Goal: Use online tool/utility: Utilize a website feature to perform a specific function

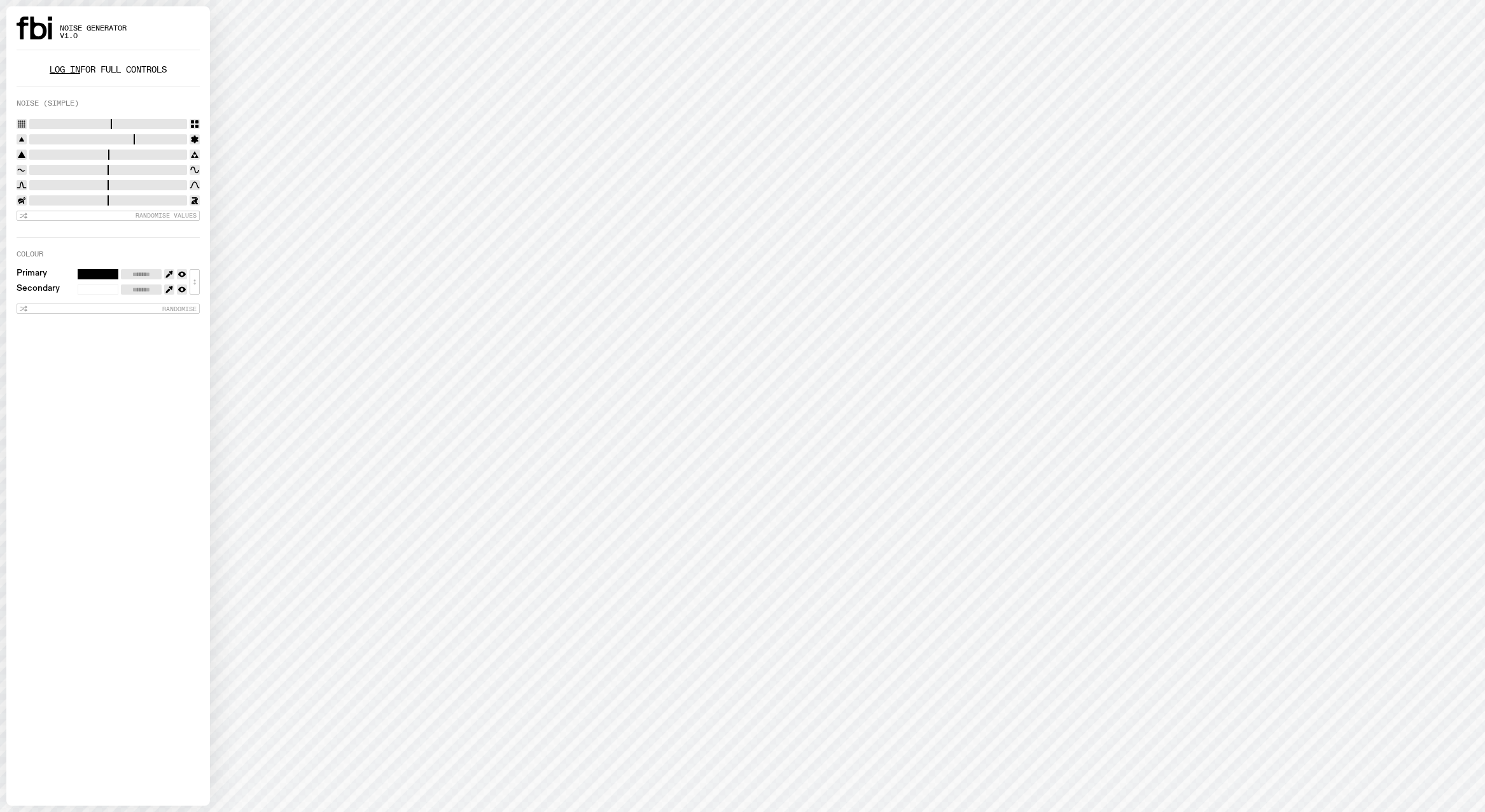
click at [62, 71] on link "Log in" at bounding box center [65, 69] width 30 height 12
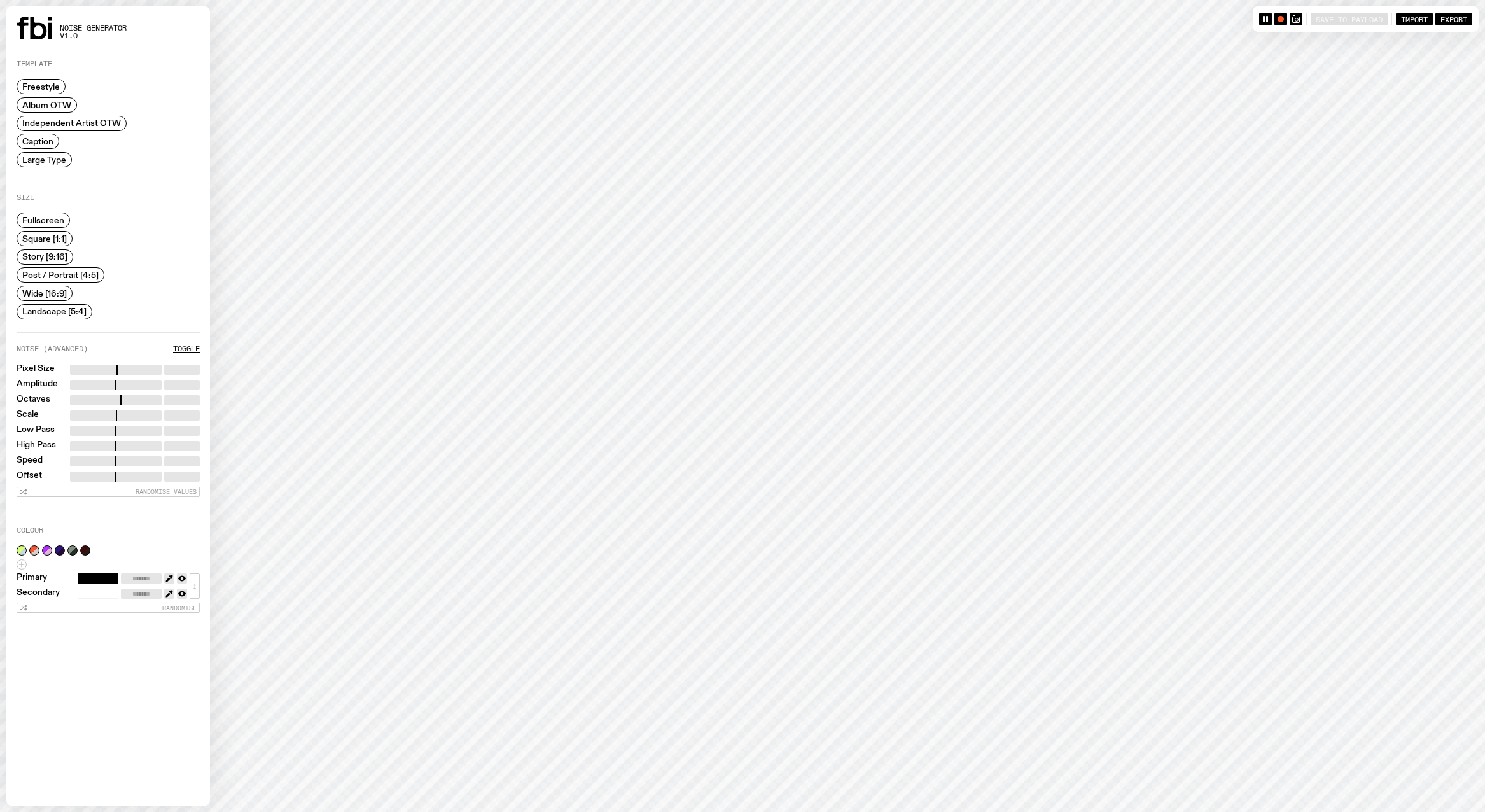
click at [35, 155] on span "Large Type" at bounding box center [44, 159] width 44 height 9
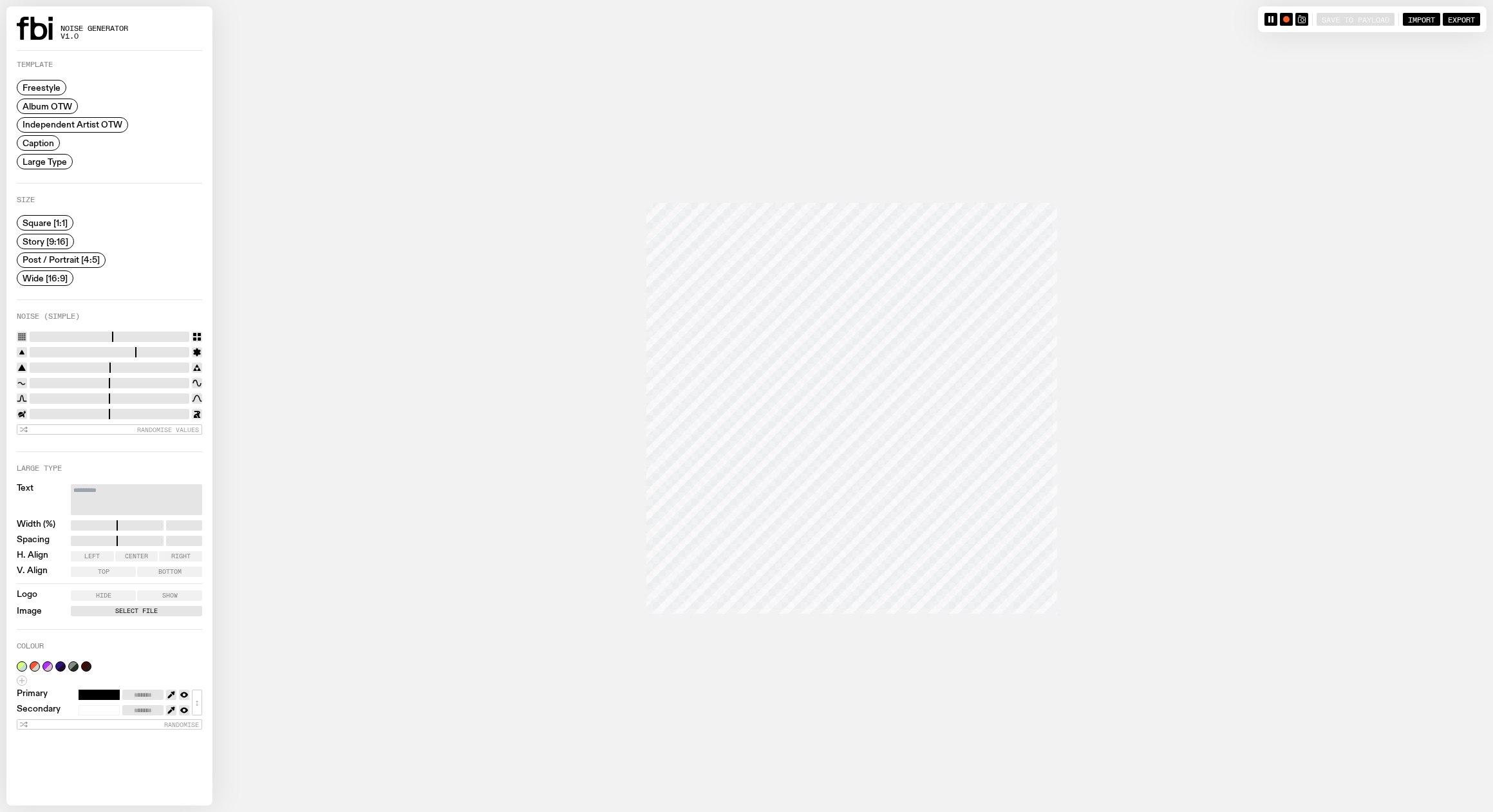
click at [37, 150] on label "Caption" at bounding box center [38, 143] width 43 height 15
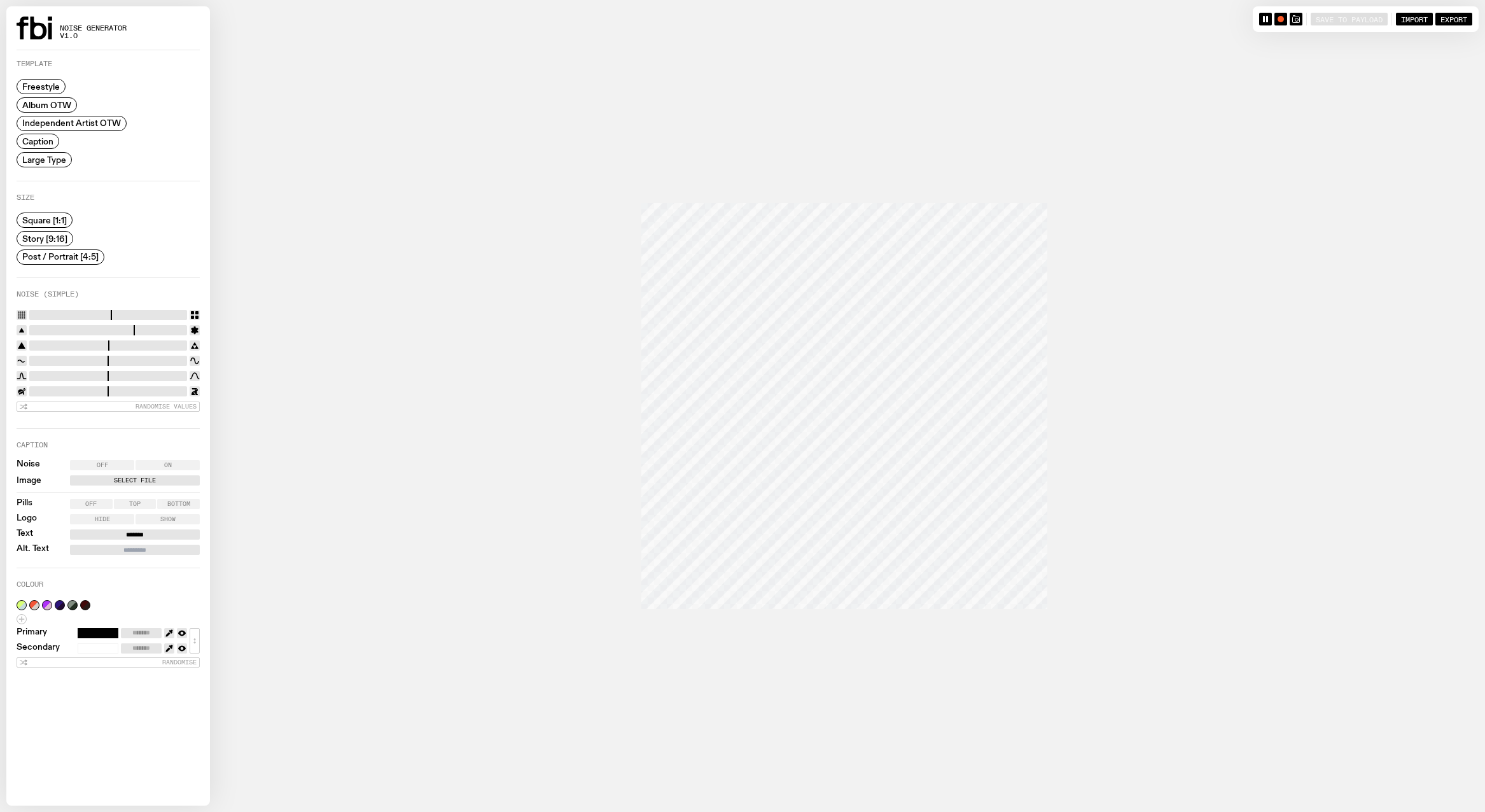
click at [42, 122] on span "Independent Artist OTW" at bounding box center [72, 123] width 98 height 9
click at [42, 109] on span "Album OTW" at bounding box center [47, 104] width 49 height 9
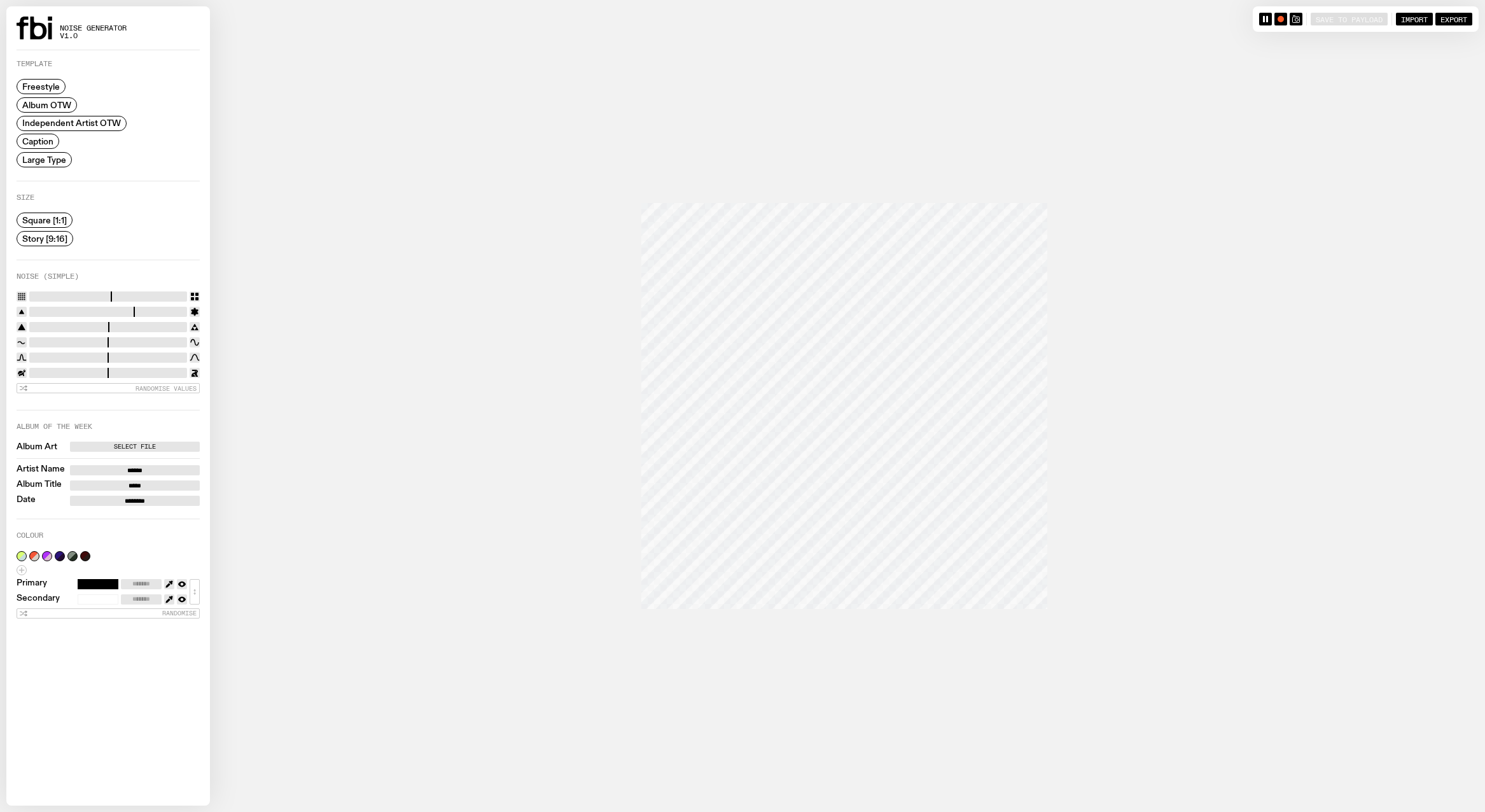
click at [40, 98] on label "Album OTW" at bounding box center [47, 105] width 61 height 15
click at [40, 89] on span "Freestyle" at bounding box center [41, 86] width 38 height 9
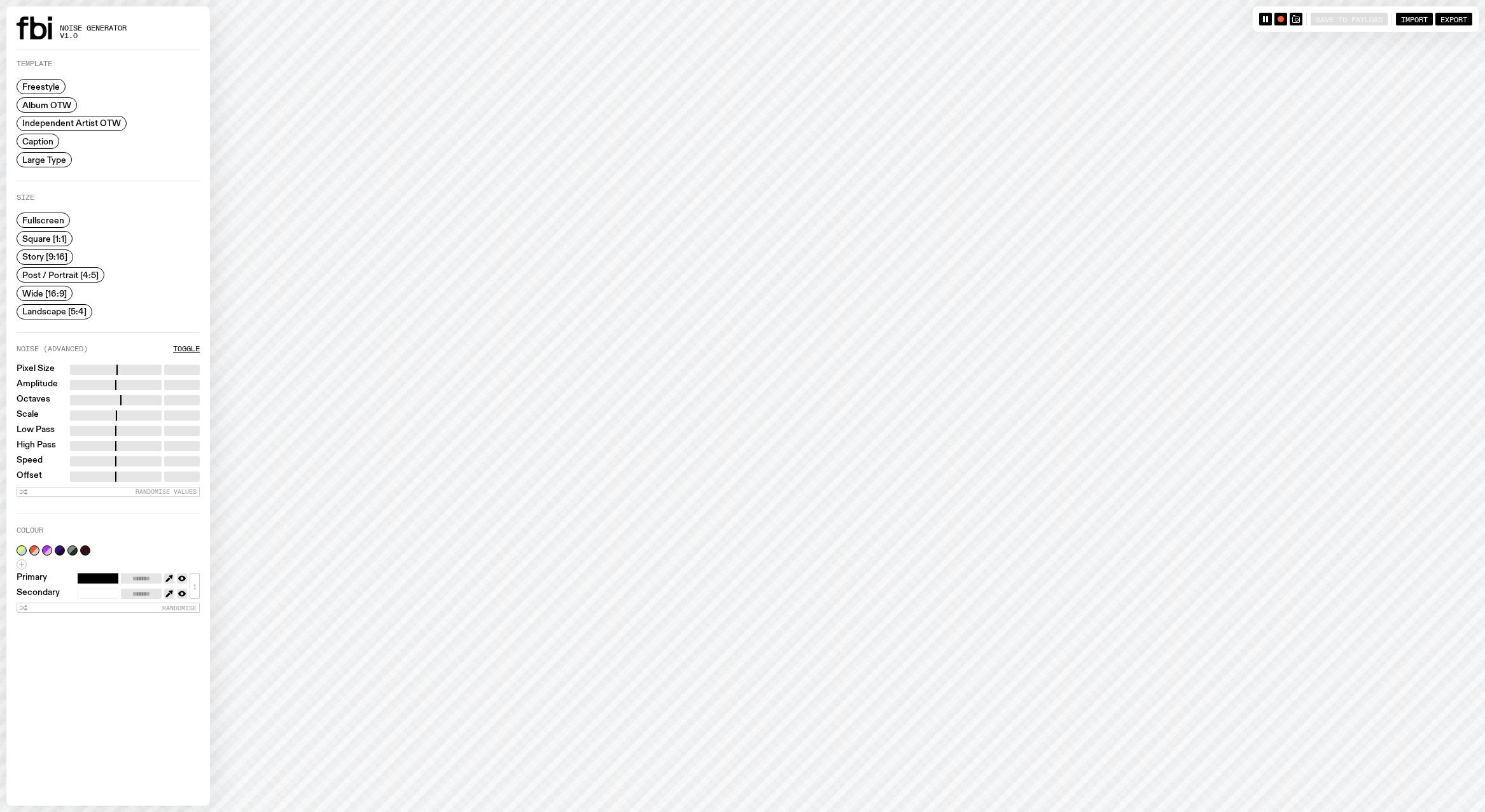
click at [43, 252] on span "Story [9:16]" at bounding box center [45, 256] width 45 height 9
drag, startPoint x: 56, startPoint y: 132, endPoint x: 85, endPoint y: 120, distance: 31.4
click at [66, 128] on div "Freestyle Album OTW Independent Artist OTW Caption Large Type" at bounding box center [72, 123] width 110 height 88
click at [85, 121] on span "Independent Artist OTW" at bounding box center [72, 123] width 98 height 9
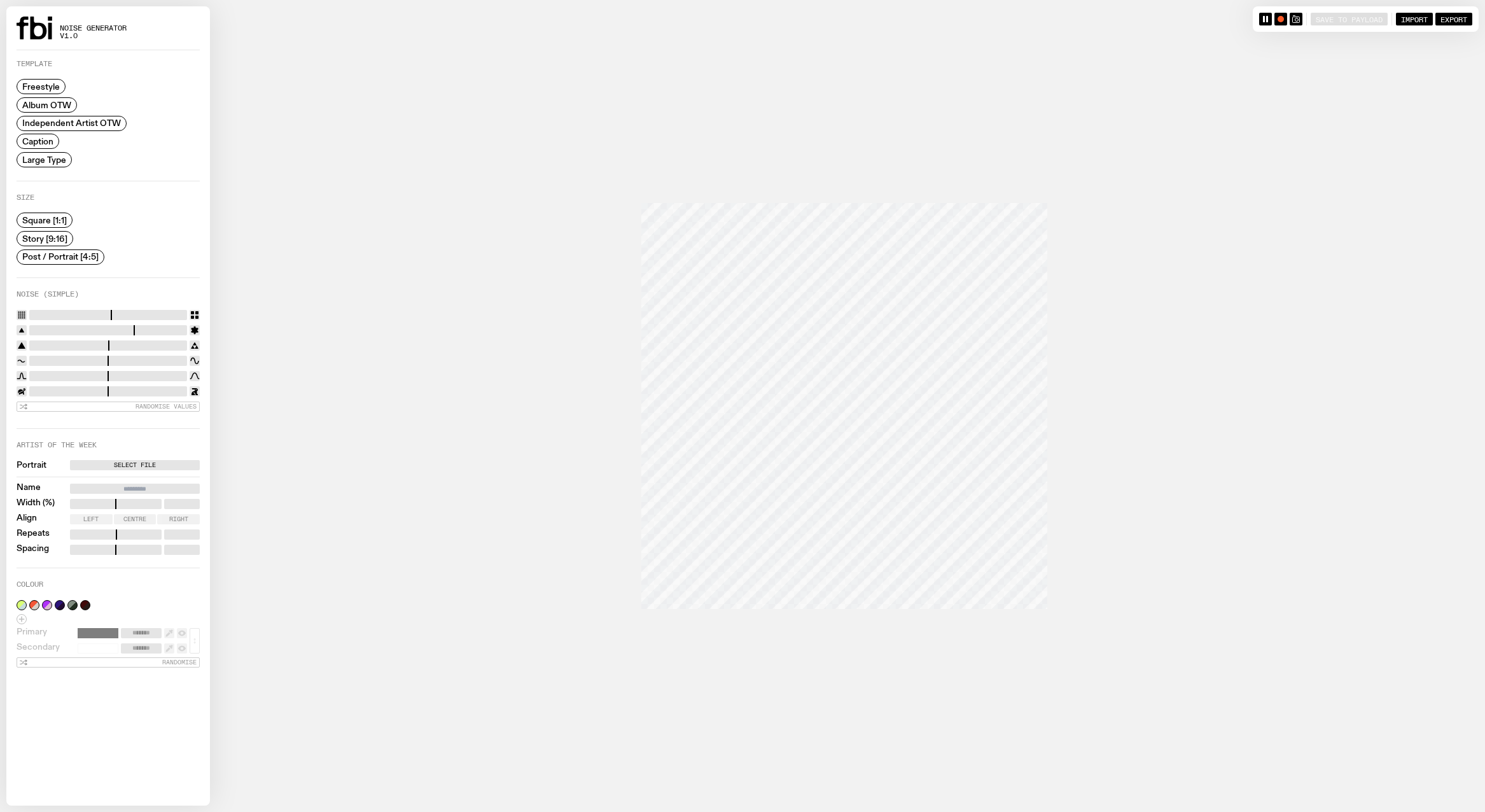
click at [52, 245] on div "Square [1:1] Story [9:16] Post / Portrait [4:5]" at bounding box center [60, 239] width 88 height 52
click at [51, 241] on span "Story [9:16]" at bounding box center [45, 238] width 45 height 9
click at [45, 162] on span "Large Type" at bounding box center [44, 159] width 44 height 9
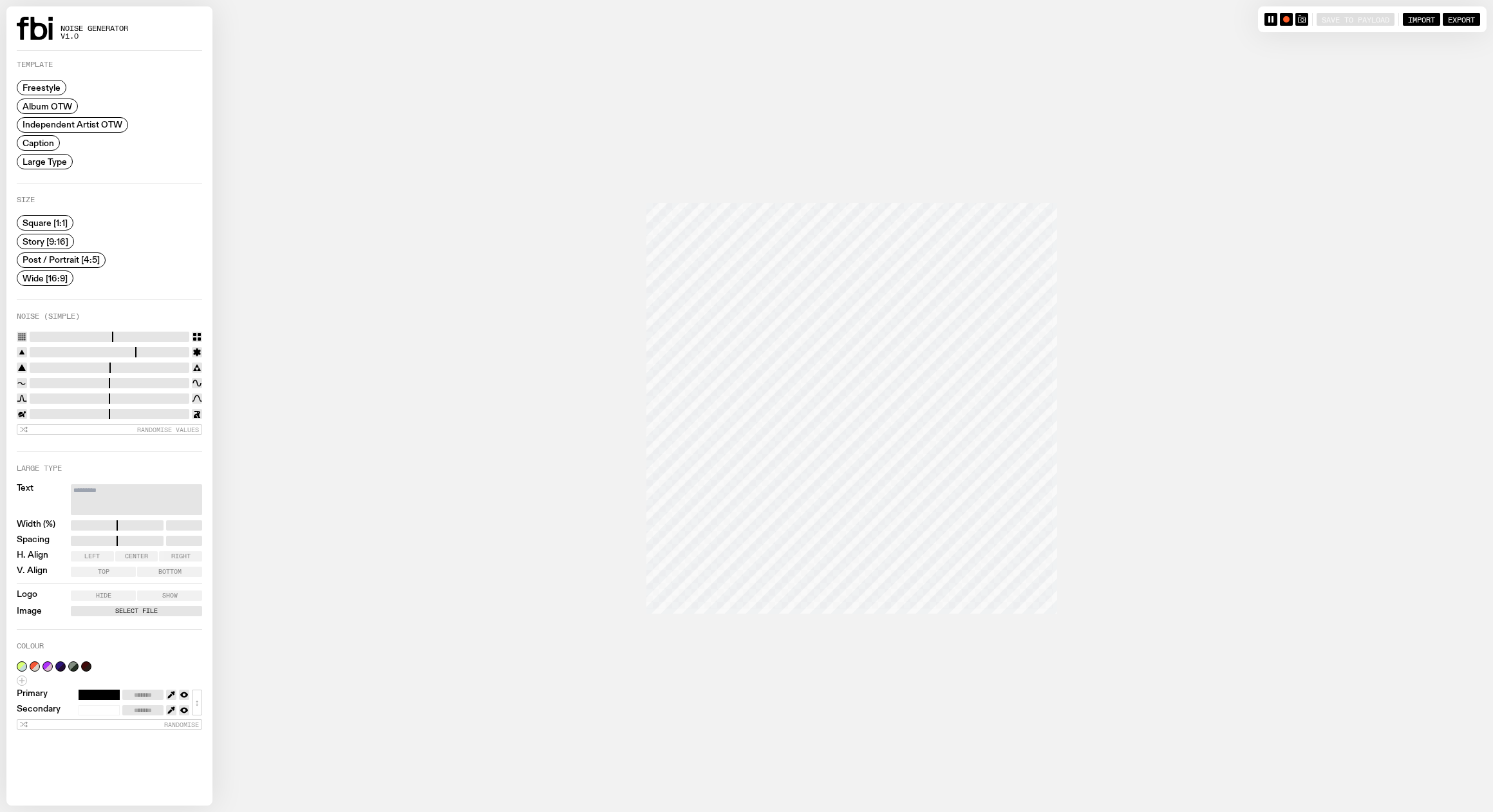
click at [37, 145] on span "Caption" at bounding box center [38, 143] width 31 height 10
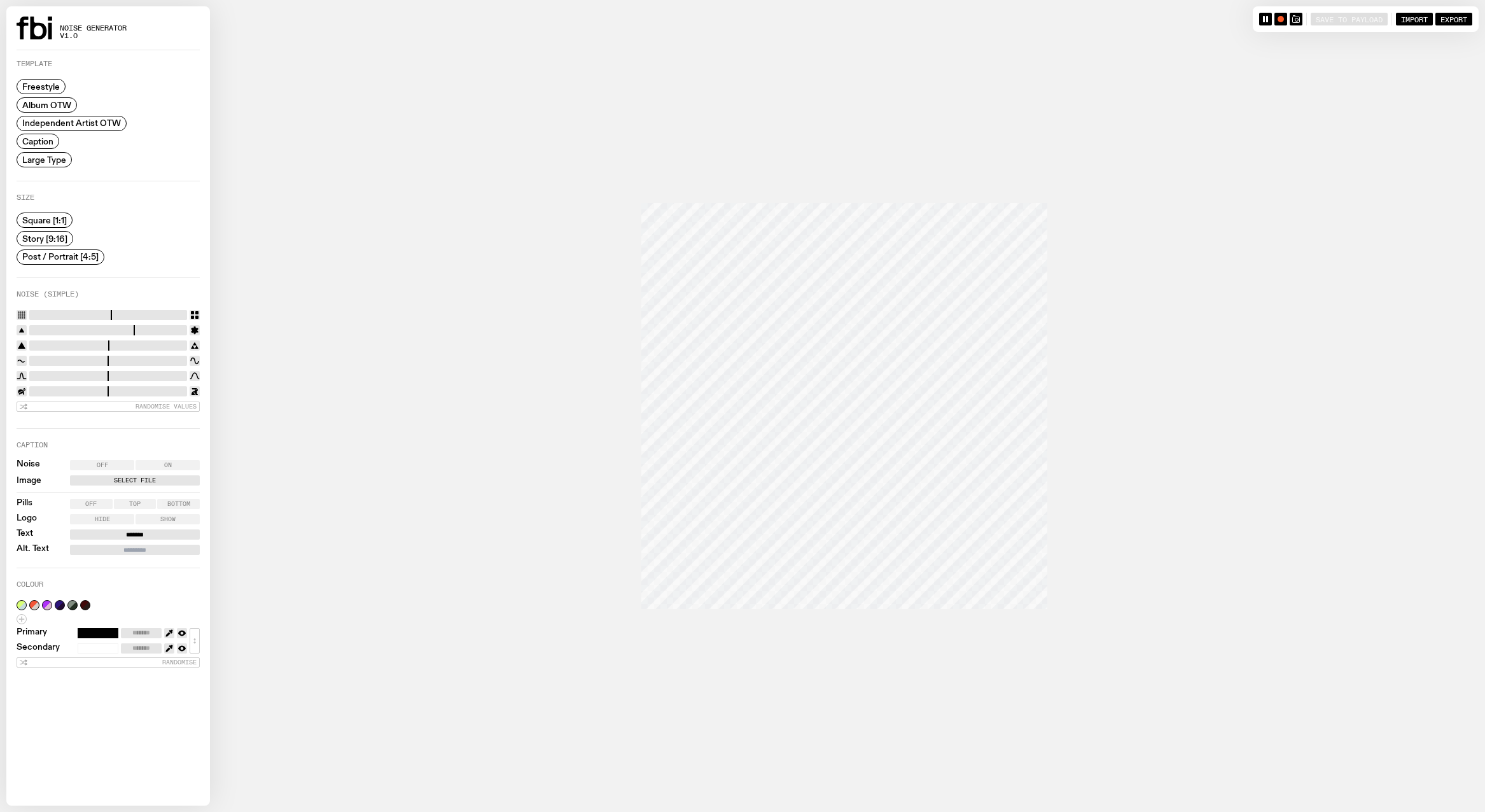
click at [50, 234] on span "Story [9:16]" at bounding box center [45, 238] width 45 height 9
click at [117, 462] on label "Off" at bounding box center [102, 465] width 64 height 10
click at [106, 475] on label "Select File" at bounding box center [135, 481] width 124 height 10
click at [0, 0] on input "Select File" at bounding box center [0, 0] width 0 height 0
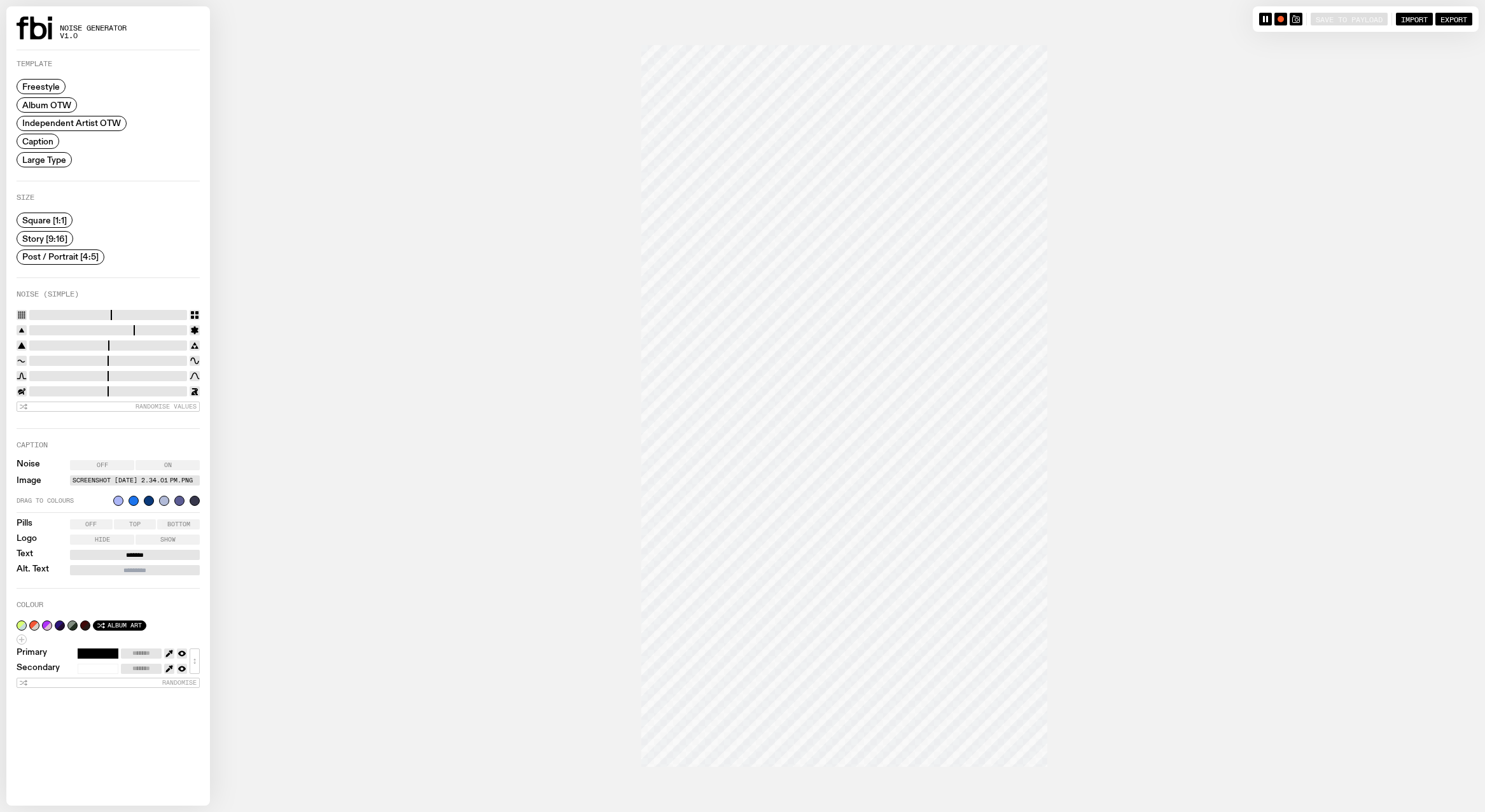
click at [119, 625] on span "Album Art" at bounding box center [124, 625] width 34 height 7
type input "*******"
click at [119, 615] on div "Album Art Primary ******* Secondary ******* ↕ Randomise" at bounding box center [108, 651] width 183 height 72
click at [113, 623] on span "Album Art" at bounding box center [124, 625] width 34 height 7
type input "*******"
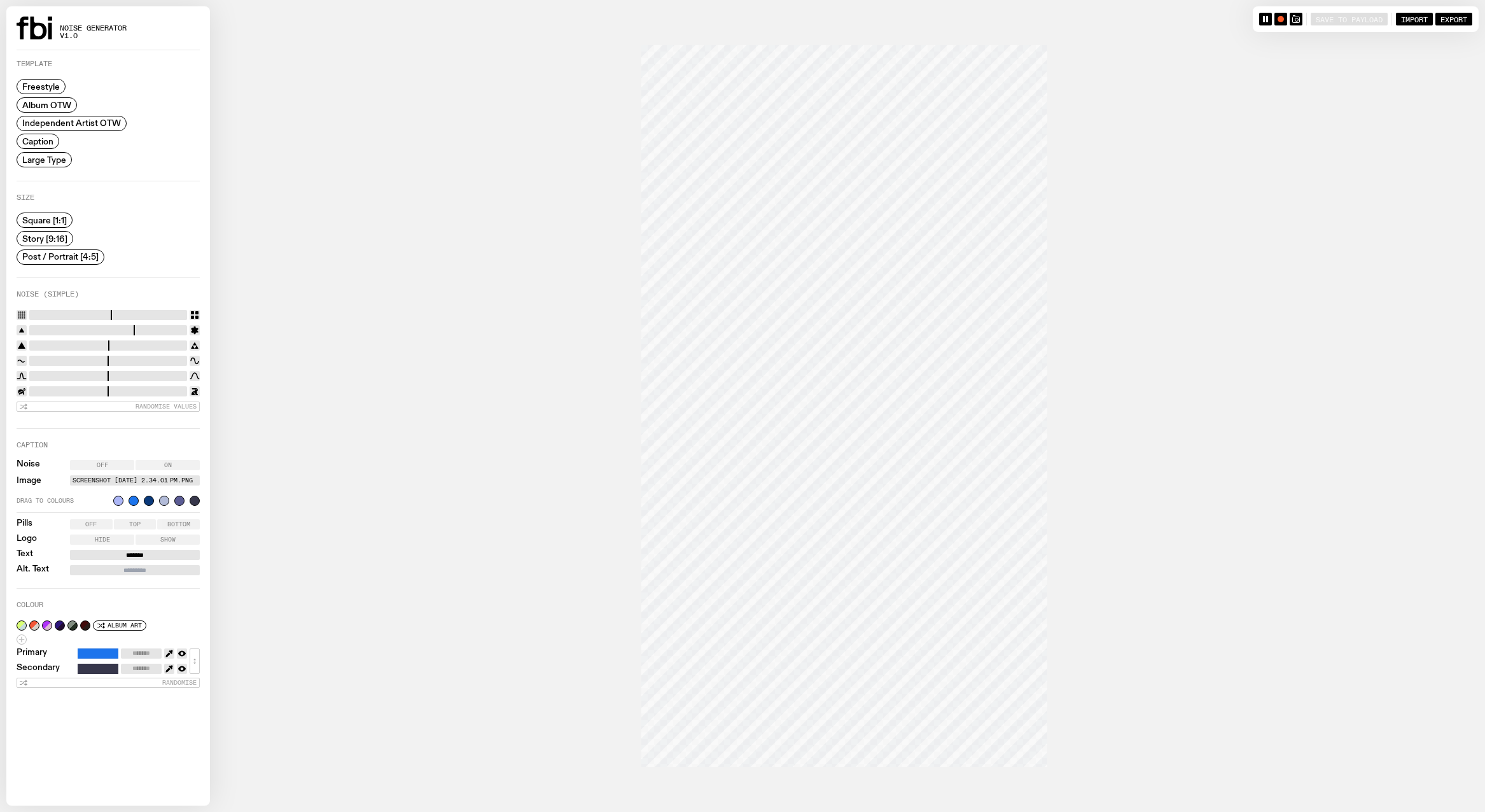
drag, startPoint x: 112, startPoint y: 625, endPoint x: 108, endPoint y: 634, distance: 9.8
click at [108, 634] on div "Album Art Primary ******* Secondary ******* ↕ Randomise" at bounding box center [108, 654] width 183 height 67
click at [109, 627] on button "Album Art" at bounding box center [119, 625] width 54 height 10
type input "*******"
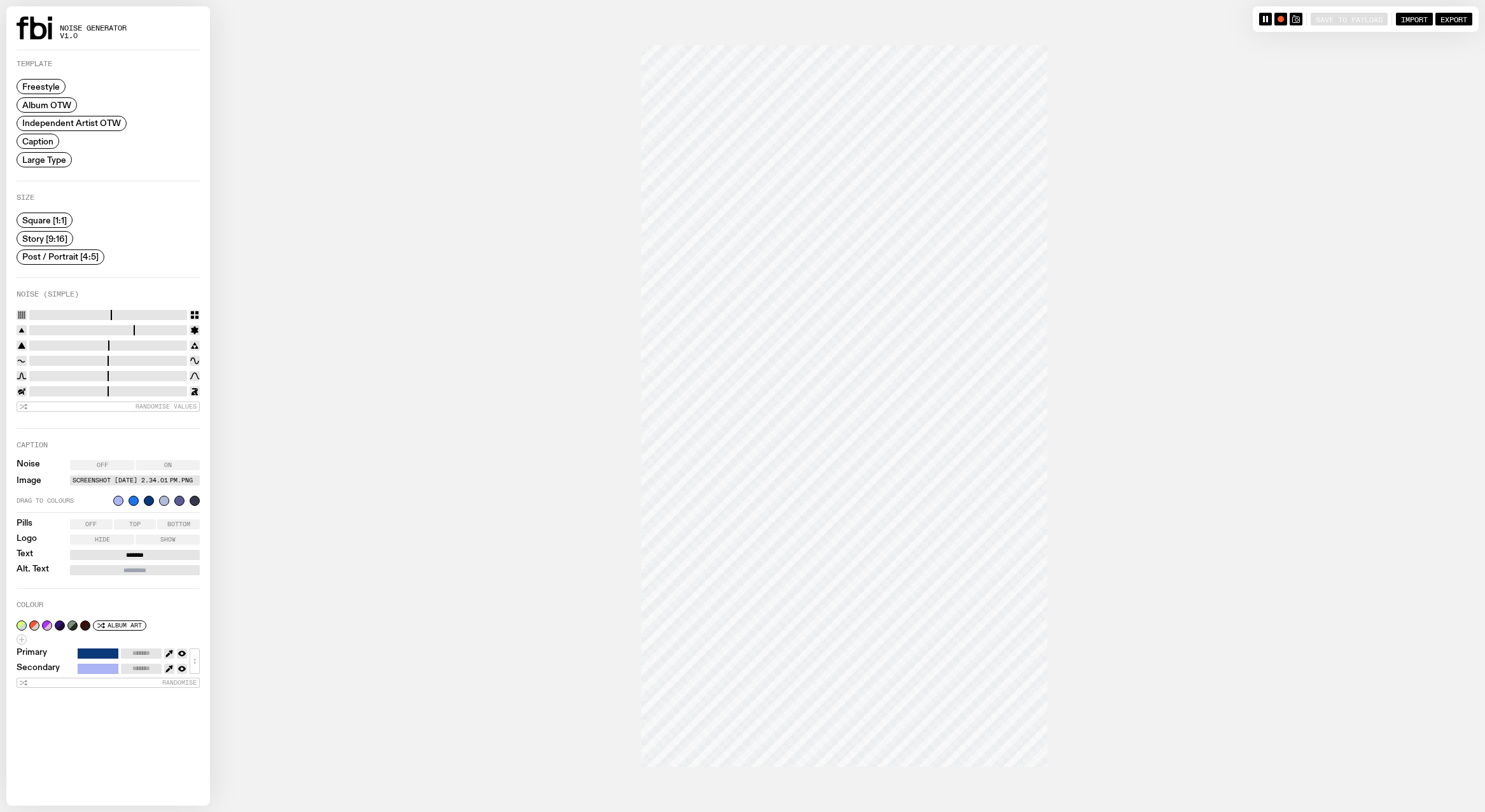
click at [114, 456] on div "Noise Off On Image Screenshot [DATE] 2.34.01 pm.png Drag to colours Pills Off T…" at bounding box center [108, 515] width 183 height 120
click at [108, 462] on span "Off" at bounding box center [103, 465] width 12 height 7
click at [164, 463] on span "On" at bounding box center [168, 465] width 8 height 7
click at [111, 460] on label "Off" at bounding box center [102, 465] width 64 height 10
click at [852, 219] on div at bounding box center [742, 406] width 1473 height 812
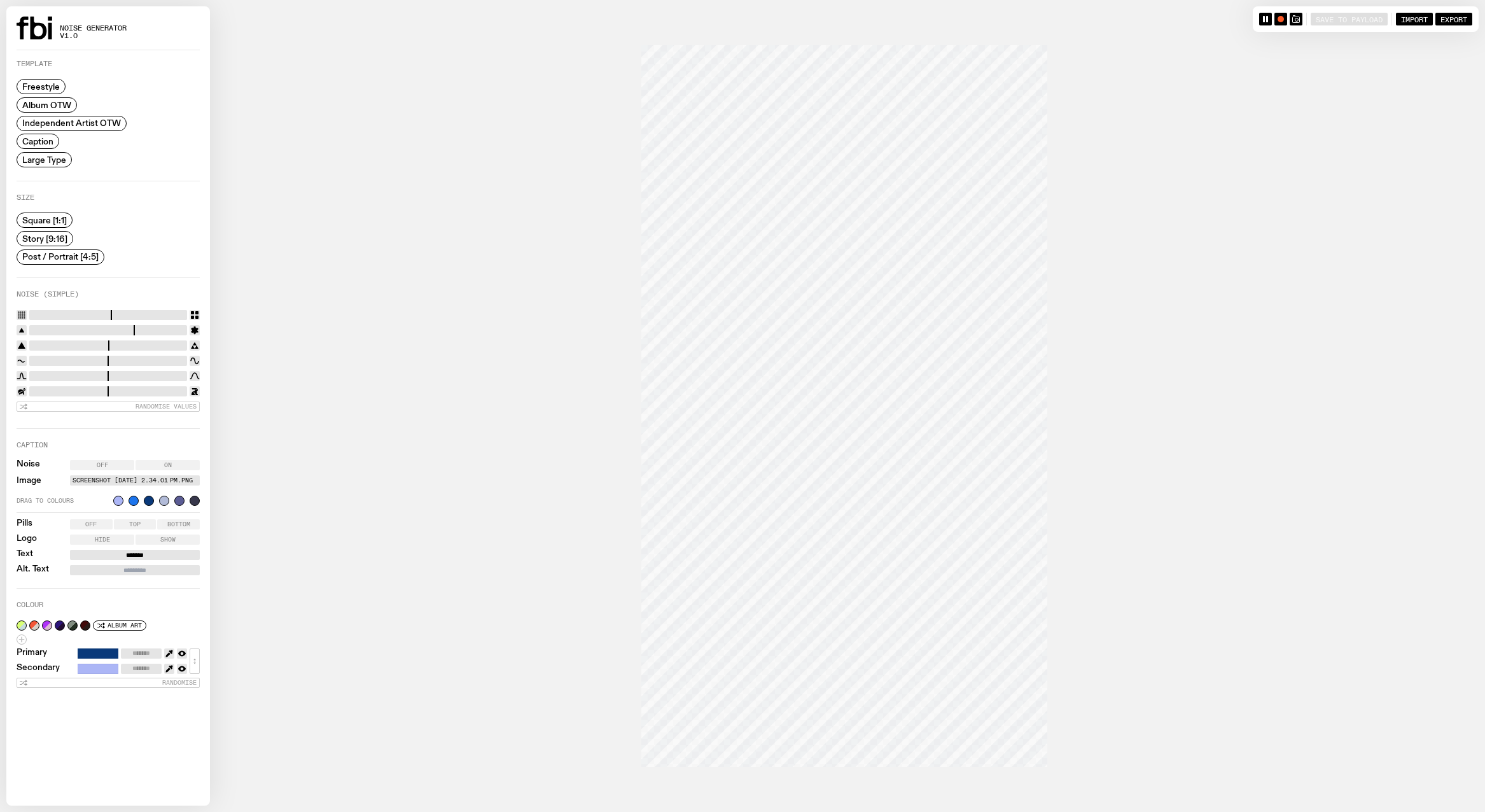
click at [159, 499] on div at bounding box center [164, 501] width 10 height 10
click at [136, 503] on div "Drag to colours" at bounding box center [108, 501] width 183 height 10
click at [159, 499] on div at bounding box center [164, 501] width 10 height 10
click at [101, 477] on label "Screenshot [DATE] 2.34.01 pm.png" at bounding box center [135, 481] width 124 height 10
click at [0, 0] on input "Screenshot [DATE] 2.34.01 pm.png" at bounding box center [0, 0] width 0 height 0
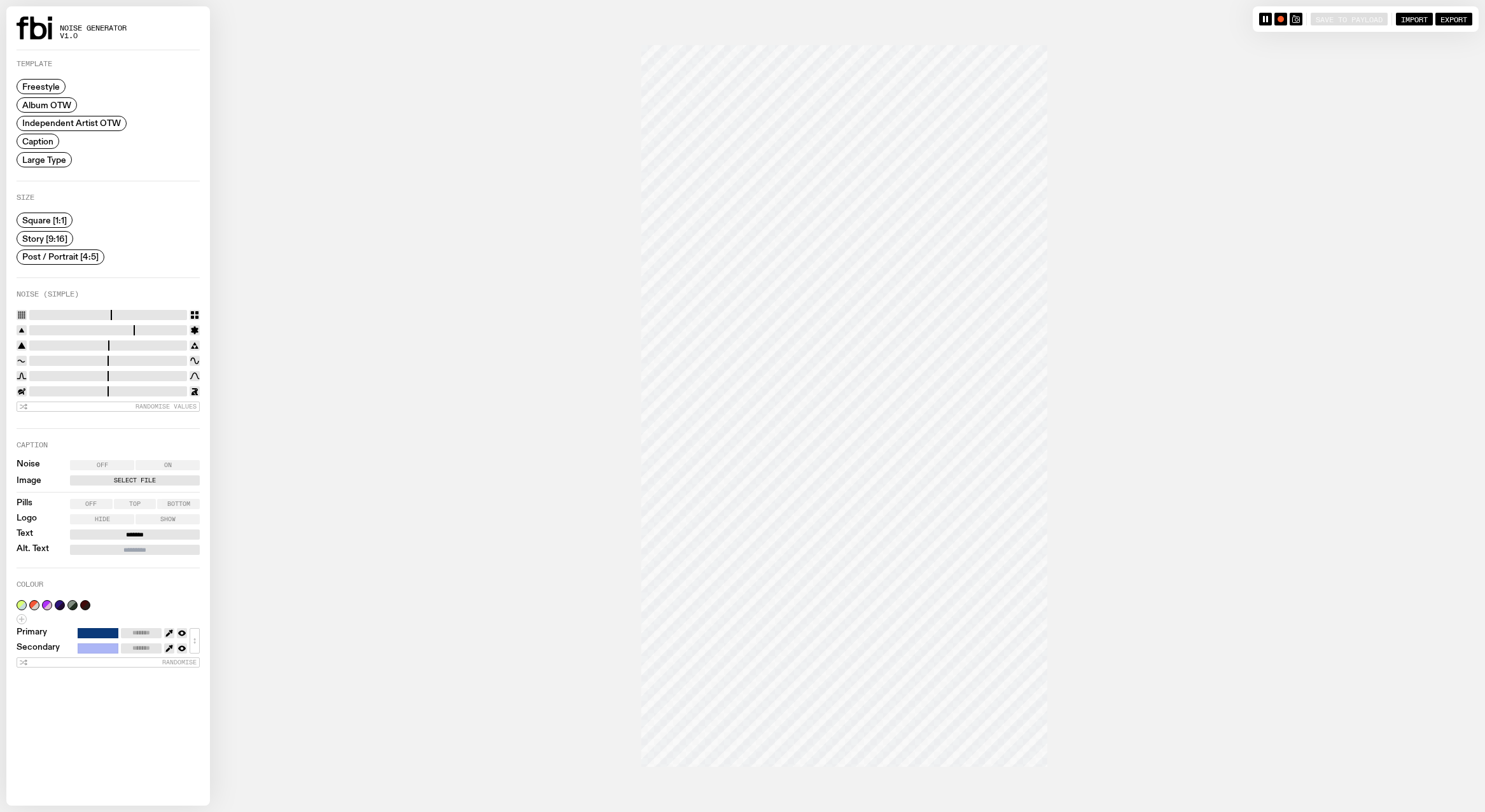
click at [108, 460] on label "Off" at bounding box center [102, 465] width 64 height 10
click at [143, 460] on label "On" at bounding box center [167, 465] width 64 height 10
click at [88, 310] on input "range" at bounding box center [108, 315] width 158 height 10
click at [158, 314] on input "range" at bounding box center [108, 315] width 158 height 10
drag, startPoint x: 162, startPoint y: 310, endPoint x: 126, endPoint y: 310, distance: 36.0
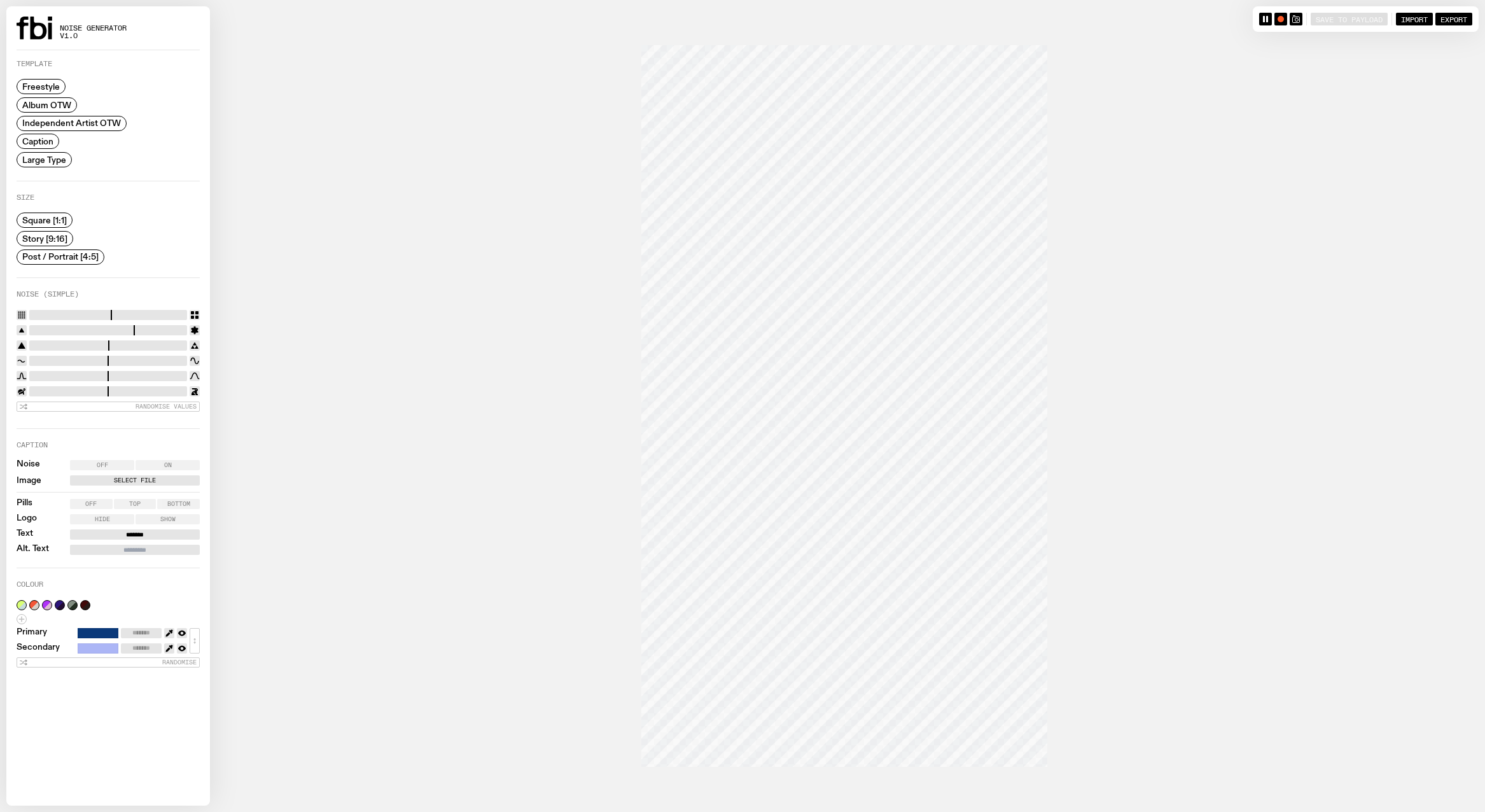
click at [162, 310] on input "range" at bounding box center [108, 315] width 158 height 10
click at [59, 310] on input "range" at bounding box center [108, 315] width 158 height 10
click at [35, 313] on input "range" at bounding box center [108, 315] width 158 height 10
click at [80, 314] on input "range" at bounding box center [108, 315] width 158 height 10
click at [151, 314] on input "range" at bounding box center [108, 315] width 158 height 10
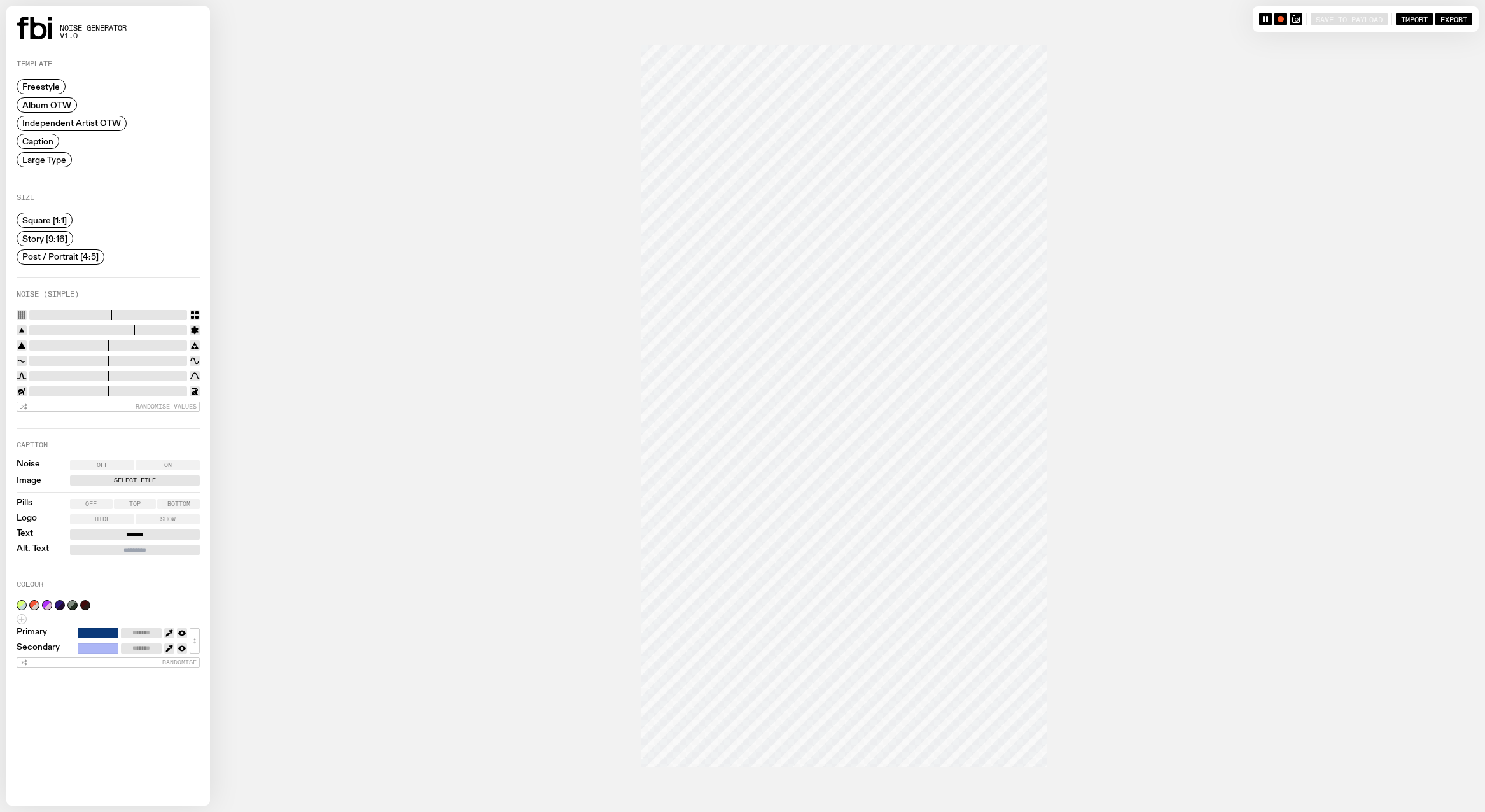
click at [164, 314] on input "range" at bounding box center [108, 315] width 158 height 10
click at [61, 314] on input "range" at bounding box center [108, 315] width 158 height 10
click at [51, 315] on input "range" at bounding box center [108, 315] width 158 height 10
type input "*"
click at [44, 314] on input "range" at bounding box center [108, 315] width 158 height 10
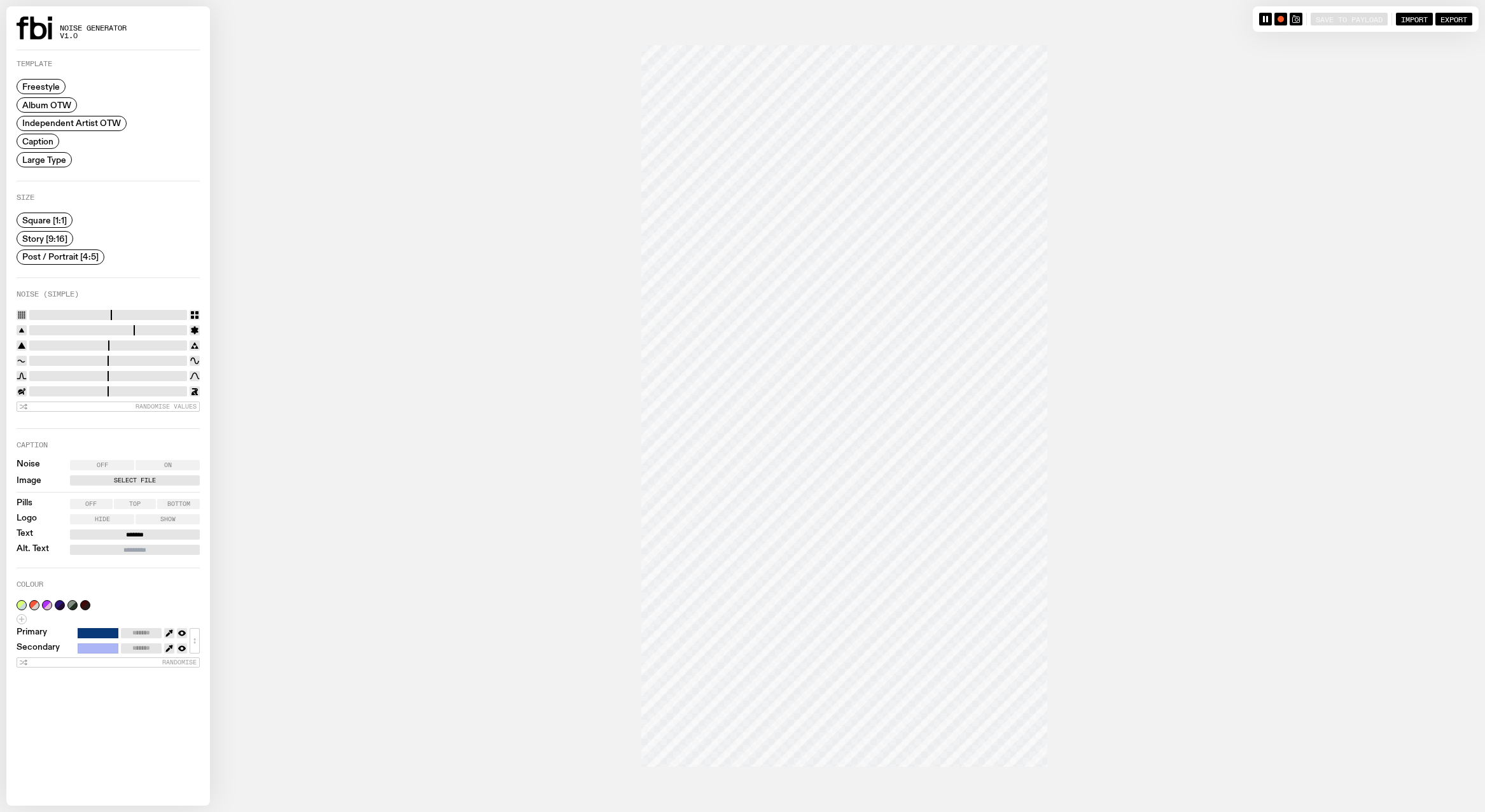
click at [82, 495] on div "Noise Off On Image Select File Pills Off Top Bottom Logo Hide Show Text *******…" at bounding box center [108, 507] width 183 height 95
click at [82, 499] on label "Off" at bounding box center [91, 504] width 43 height 10
click at [105, 478] on label "Select File" at bounding box center [135, 481] width 124 height 10
click at [0, 0] on input "Select File" at bounding box center [0, 0] width 0 height 0
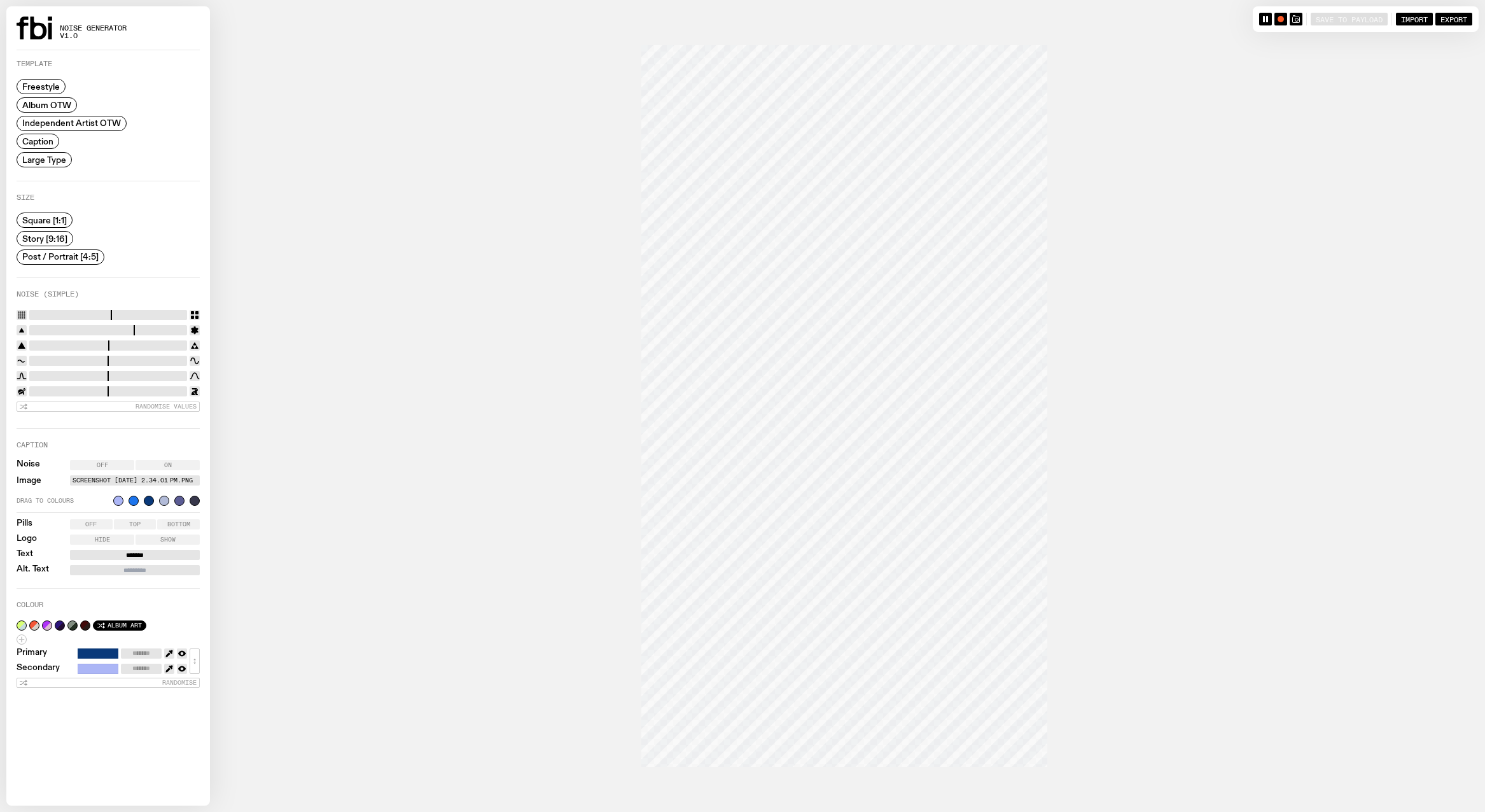
click at [127, 625] on span "Album Art" at bounding box center [124, 625] width 34 height 7
type input "*******"
click at [121, 622] on span "Album Art" at bounding box center [124, 625] width 34 height 7
type input "*******"
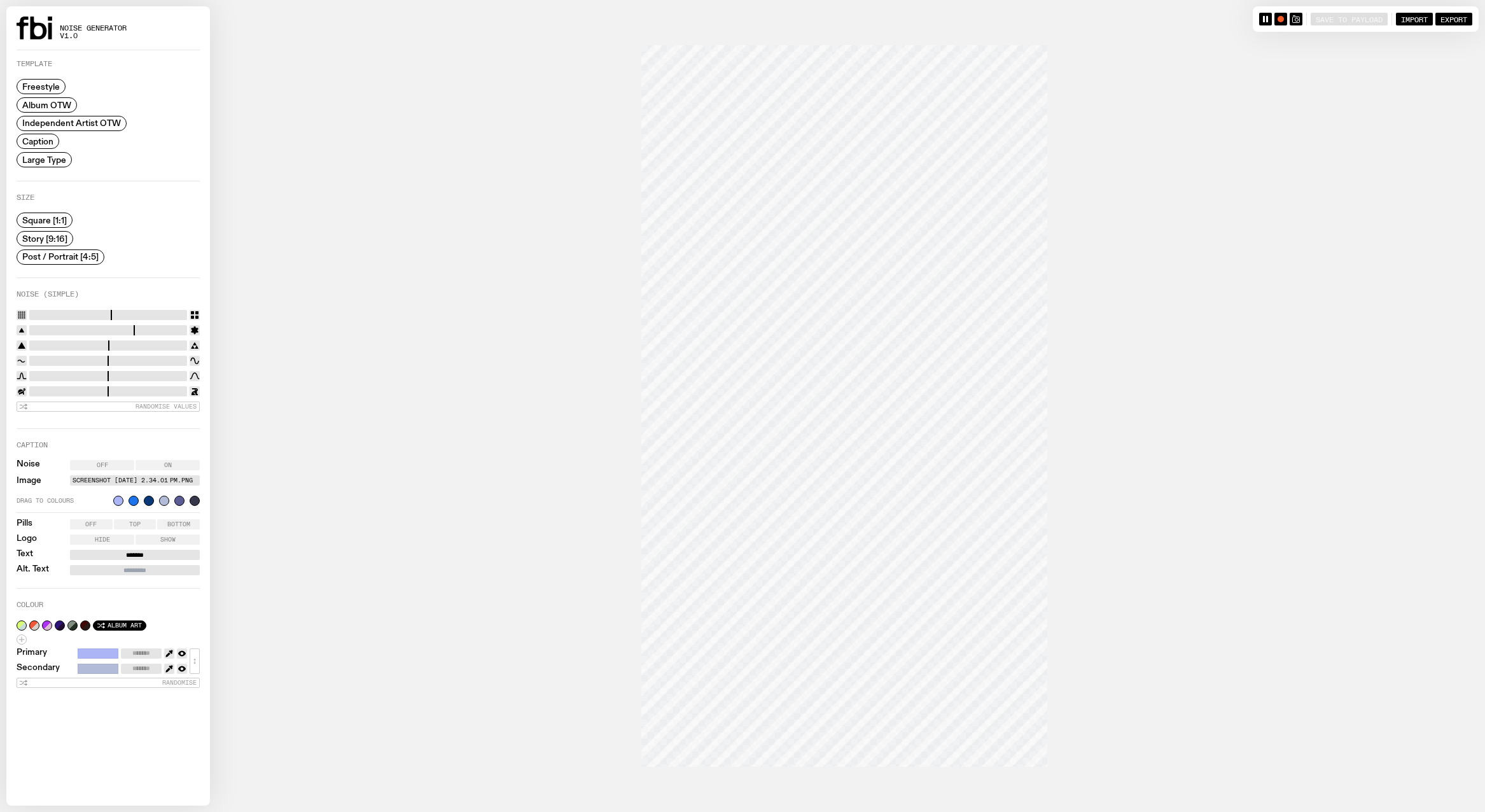
type input "*******"
click at [121, 622] on span "Album Art" at bounding box center [124, 625] width 34 height 7
type input "*******"
click at [169, 665] on icon "button" at bounding box center [169, 669] width 8 height 8
click at [99, 666] on button "button" at bounding box center [98, 669] width 41 height 10
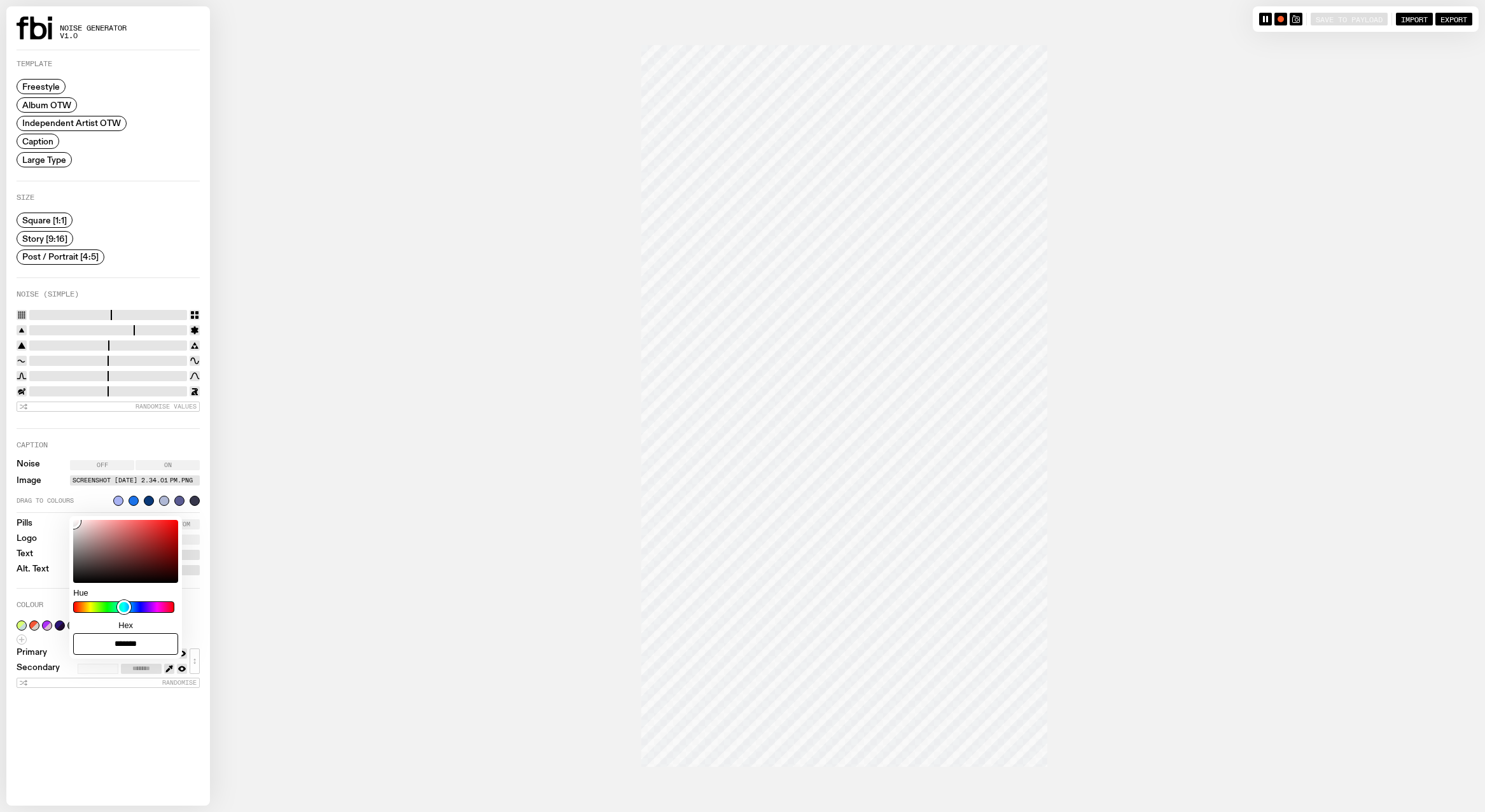
click at [168, 665] on icon "button" at bounding box center [169, 669] width 8 height 8
type input "*******"
click at [108, 650] on button "button" at bounding box center [98, 654] width 41 height 10
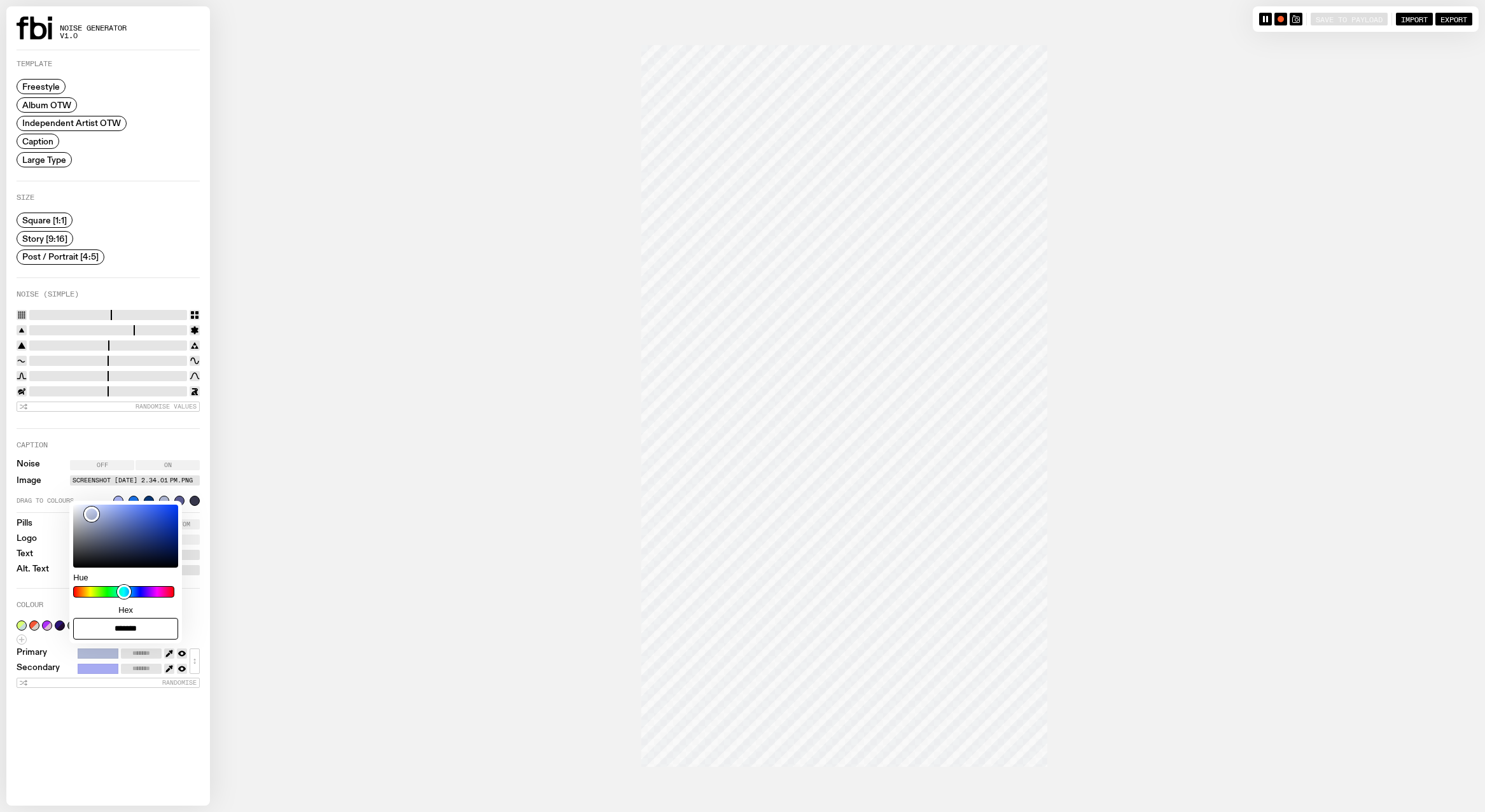
type input "*******"
type input "***"
type input "*******"
click at [73, 546] on div at bounding box center [125, 536] width 105 height 63
click at [170, 651] on icon "button" at bounding box center [169, 654] width 8 height 8
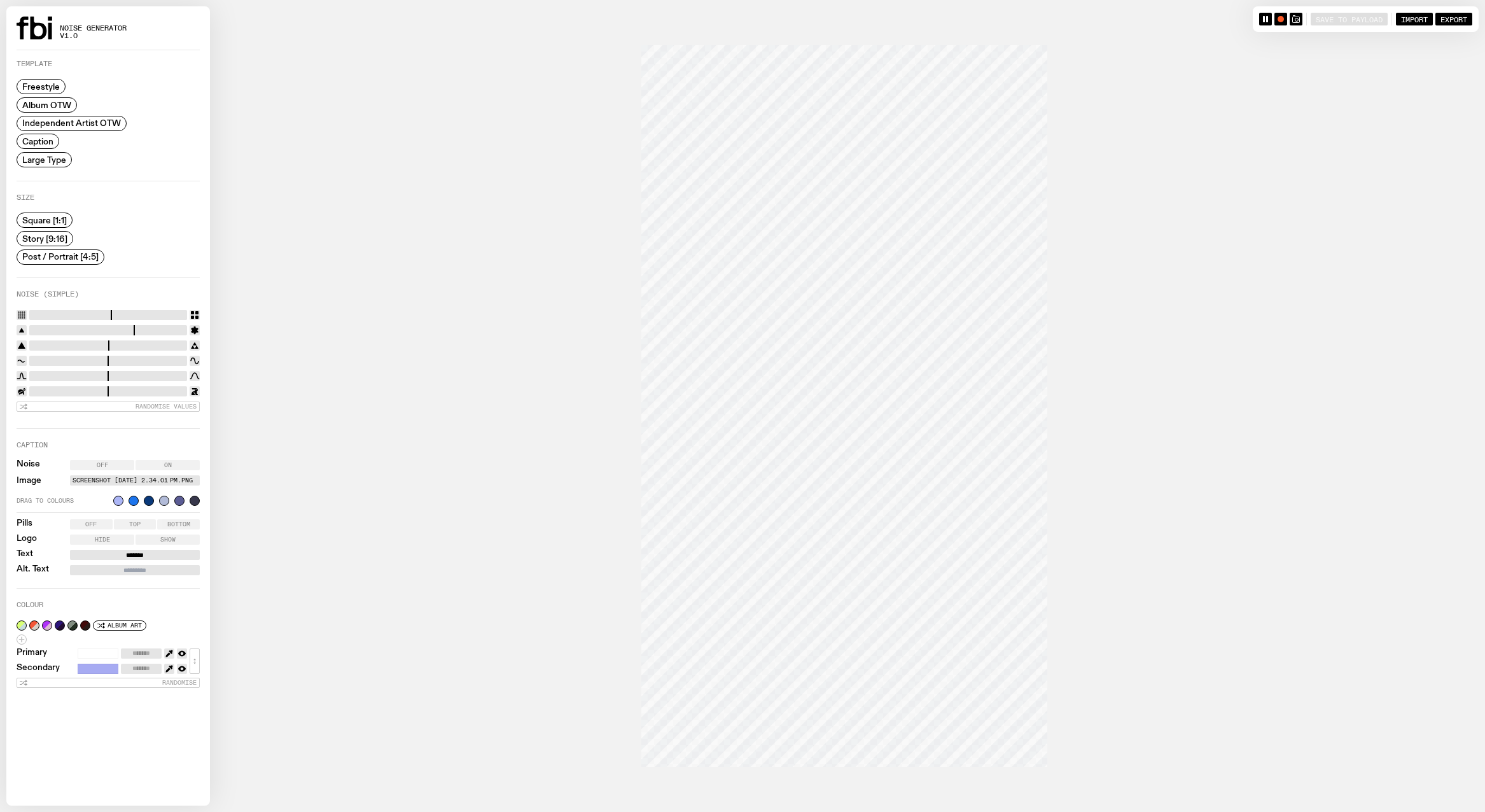
click at [87, 469] on div "Noise Off On Image Screenshot [DATE] 2.34.01 pm.png Drag to colours Pills Off T…" at bounding box center [108, 517] width 183 height 115
click at [98, 462] on span "Off" at bounding box center [103, 465] width 12 height 7
click at [252, 553] on div at bounding box center [742, 406] width 1473 height 812
click at [168, 652] on icon "button" at bounding box center [168, 654] width 4 height 4
type input "*******"
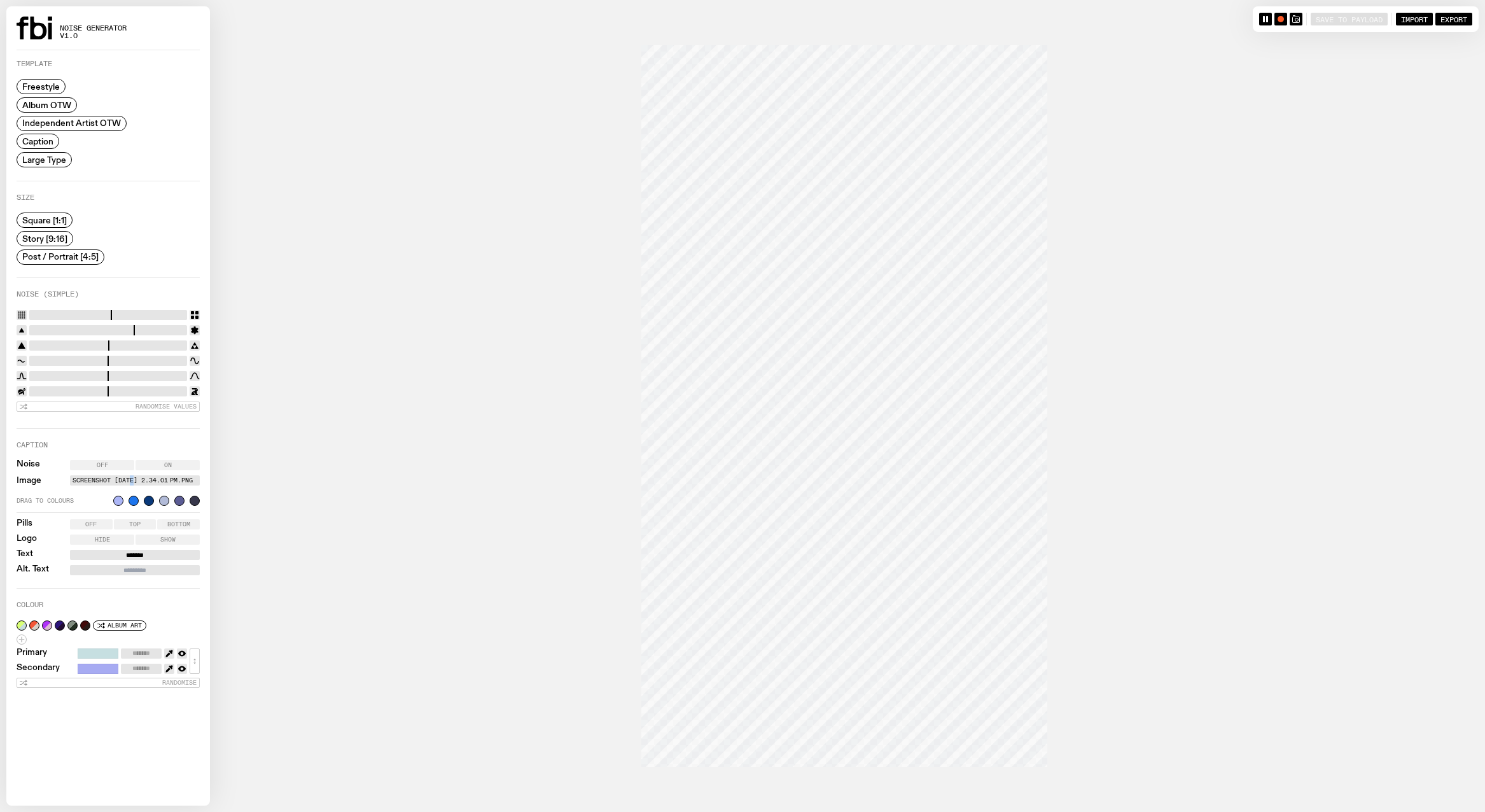
click at [130, 479] on label "Screenshot [DATE] 2.34.01 pm.png" at bounding box center [135, 481] width 124 height 10
click at [161, 479] on label "Screenshot [DATE] 2.34.01 pm.png" at bounding box center [135, 481] width 124 height 10
click at [0, 0] on input "Screenshot [DATE] 2.34.01 pm.png" at bounding box center [0, 0] width 0 height 0
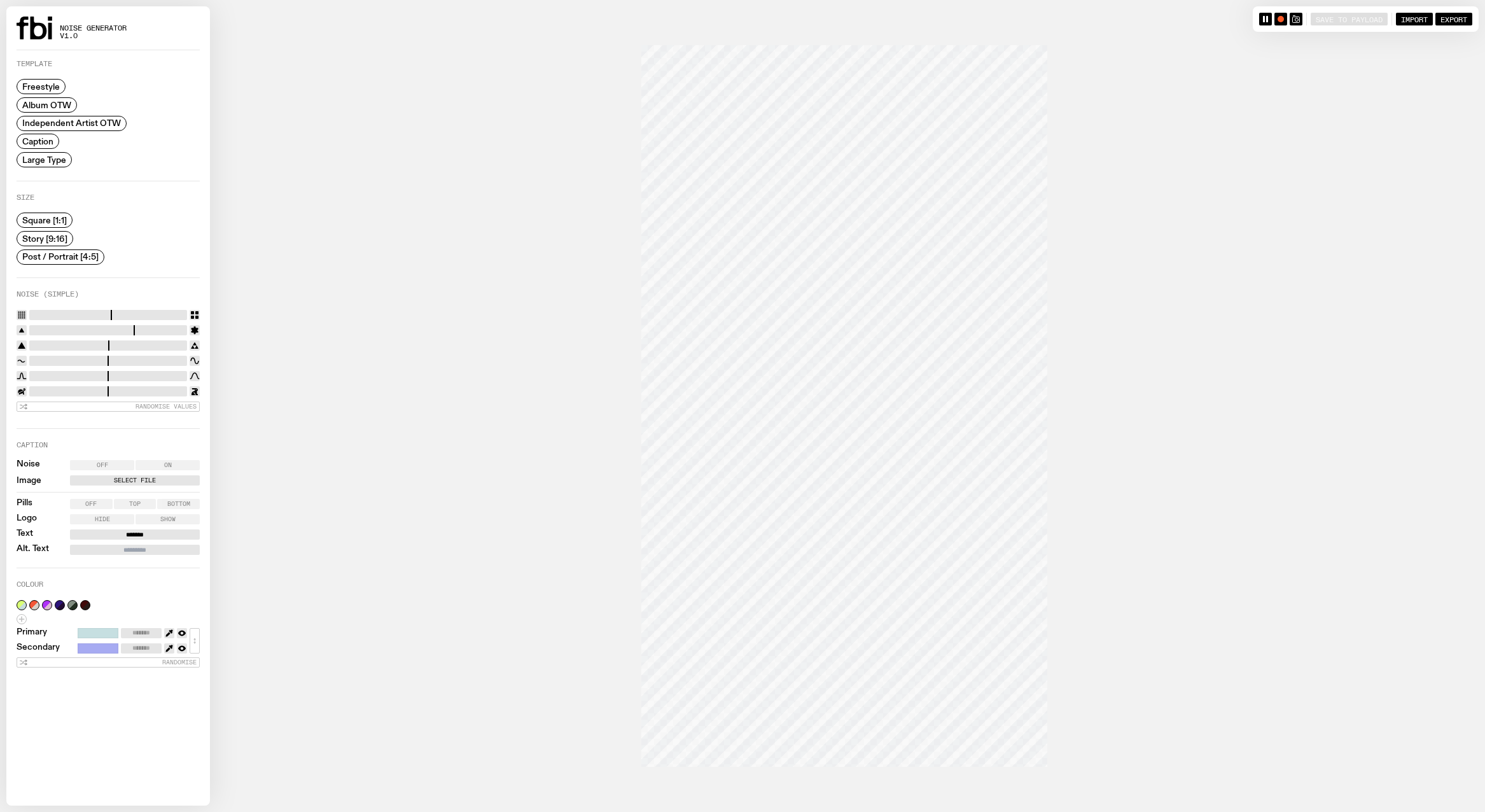
click at [168, 463] on span "On" at bounding box center [168, 465] width 8 height 7
click at [69, 310] on input "range" at bounding box center [108, 315] width 158 height 10
click at [66, 315] on input "range" at bounding box center [108, 315] width 158 height 10
click at [43, 310] on input "range" at bounding box center [108, 315] width 158 height 10
click at [101, 312] on input "range" at bounding box center [108, 315] width 158 height 10
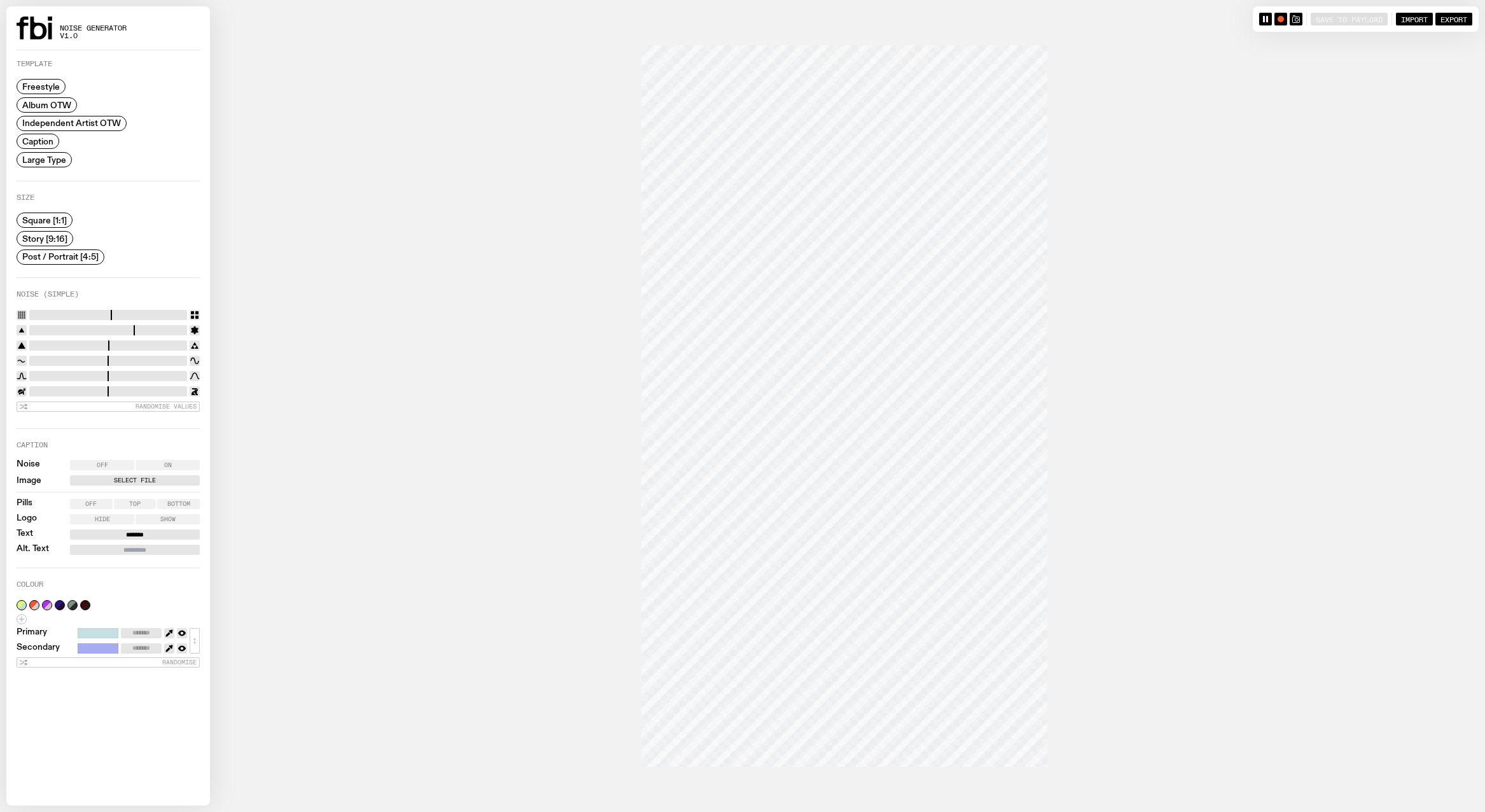
drag, startPoint x: 102, startPoint y: 315, endPoint x: 122, endPoint y: 317, distance: 20.1
click at [102, 315] on input "range" at bounding box center [108, 315] width 158 height 10
click at [143, 310] on input "range" at bounding box center [108, 315] width 158 height 10
type input "*"
click at [38, 313] on input "range" at bounding box center [108, 315] width 158 height 10
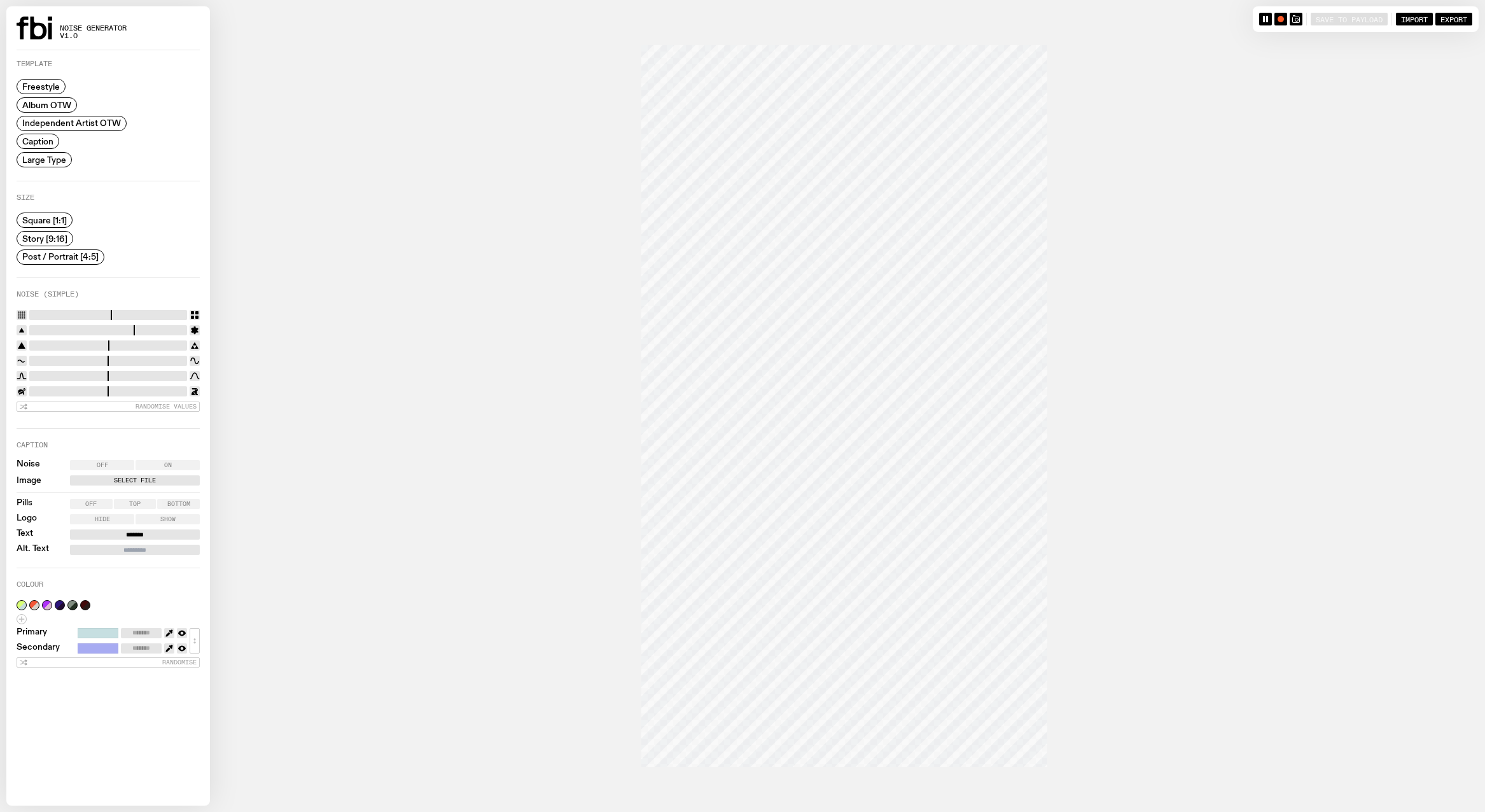
drag, startPoint x: 29, startPoint y: 329, endPoint x: -17, endPoint y: 327, distance: 46.0
click at [29, 327] on input "range" at bounding box center [108, 330] width 158 height 10
drag, startPoint x: 33, startPoint y: 327, endPoint x: 87, endPoint y: 334, distance: 54.5
click at [87, 334] on input "range" at bounding box center [108, 330] width 158 height 10
drag, startPoint x: 85, startPoint y: 331, endPoint x: 145, endPoint y: 330, distance: 60.0
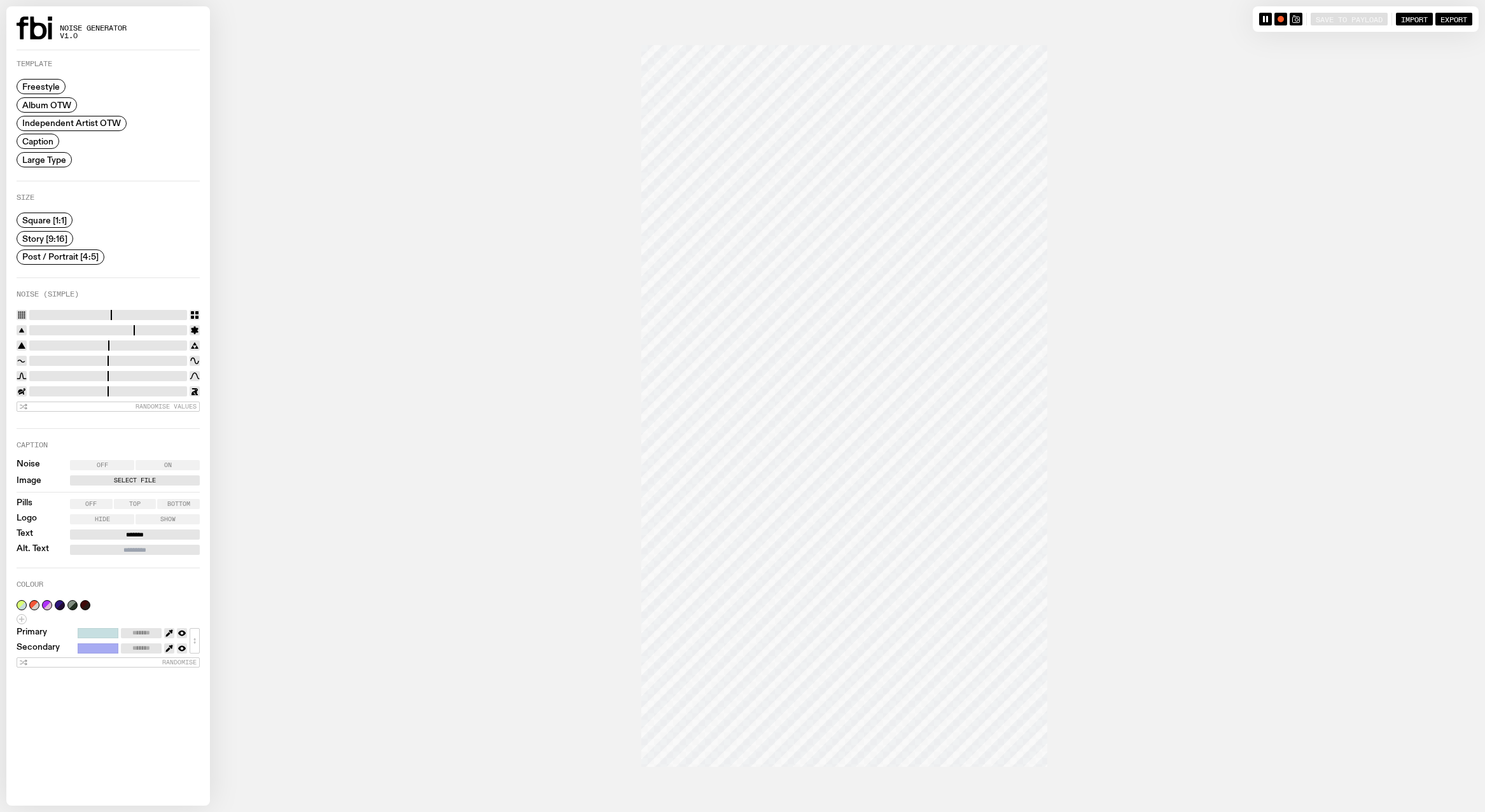
type input "*"
click at [143, 329] on input "range" at bounding box center [108, 330] width 158 height 10
type input "****"
click at [35, 392] on input "range" at bounding box center [108, 392] width 158 height 10
drag, startPoint x: 61, startPoint y: 377, endPoint x: 35, endPoint y: 374, distance: 26.2
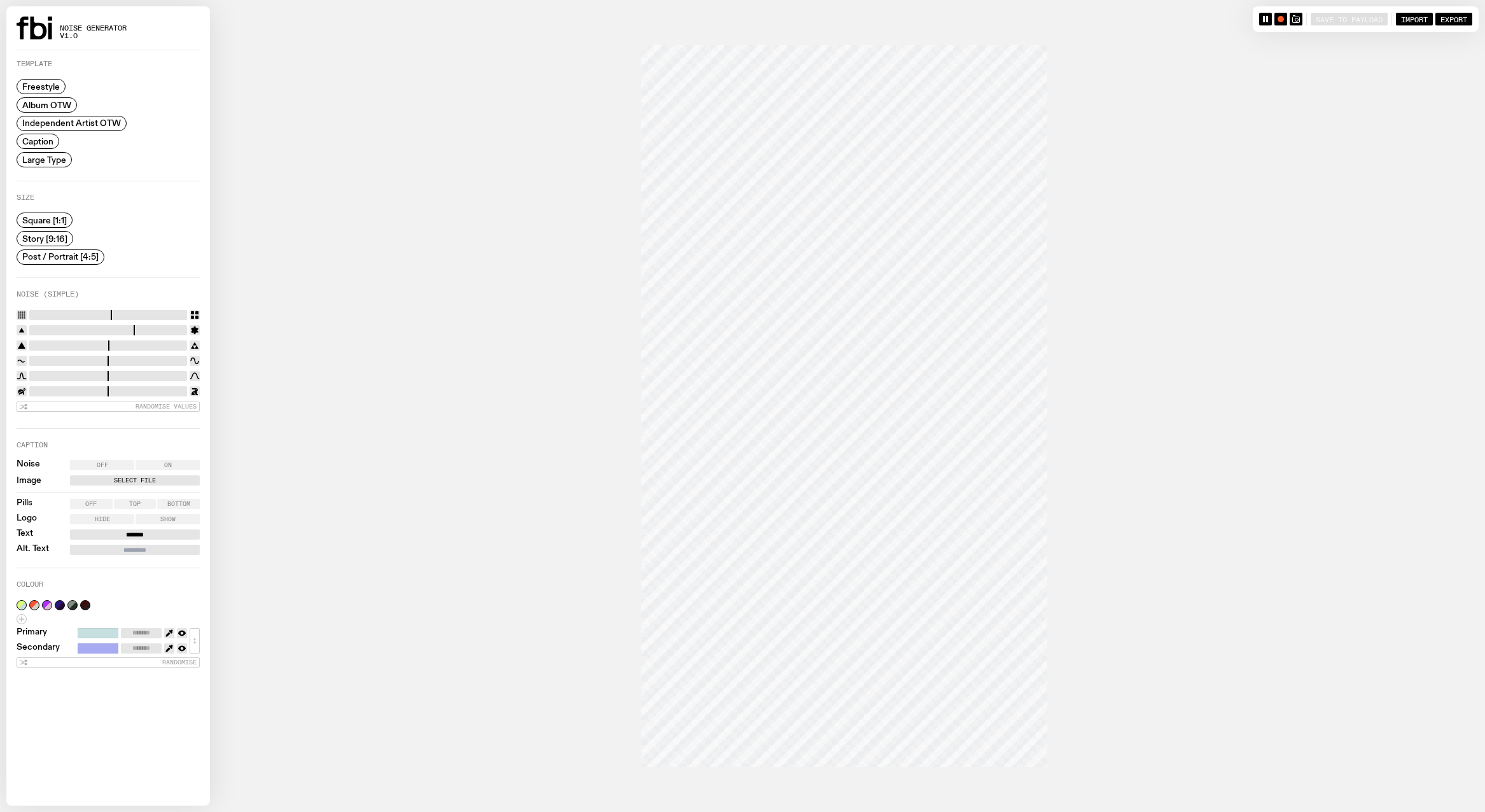
type input "****"
click at [35, 374] on input "range" at bounding box center [108, 376] width 158 height 10
click at [1277, 14] on button "button" at bounding box center [1281, 20] width 13 height 13
click at [1279, 13] on button "button" at bounding box center [1281, 20] width 13 height 13
